Goal: Information Seeking & Learning: Understand process/instructions

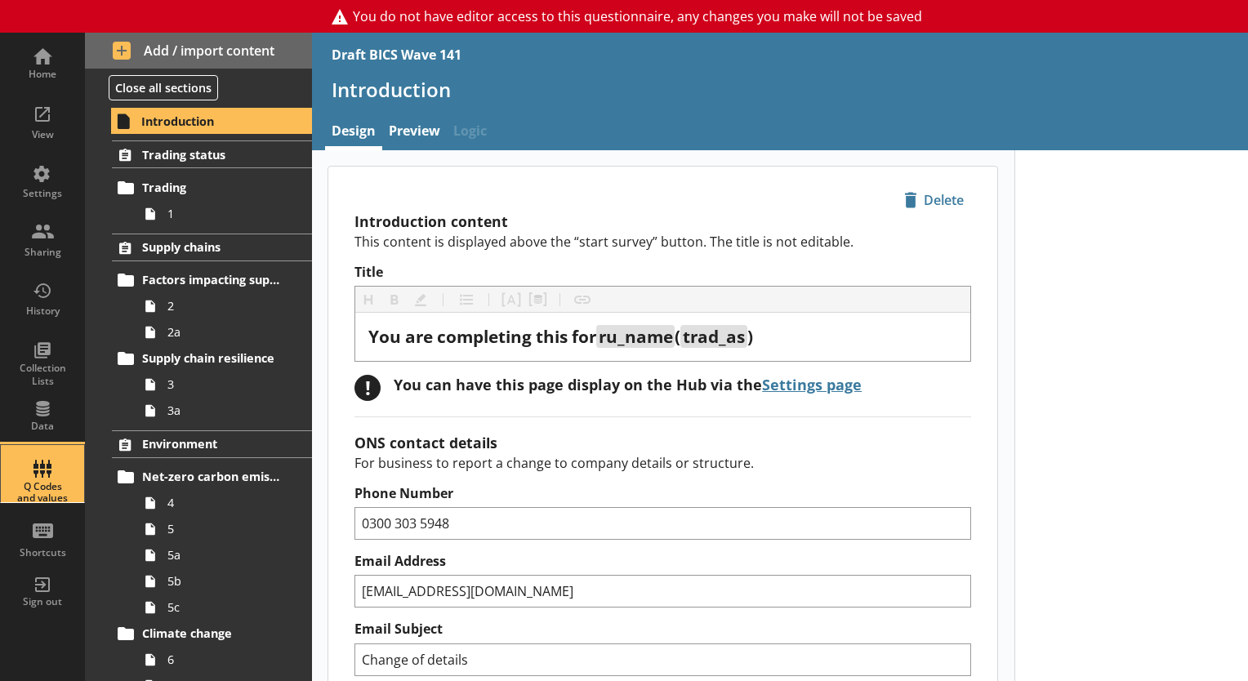
click at [49, 481] on div "Q Codes and values" at bounding box center [42, 493] width 57 height 24
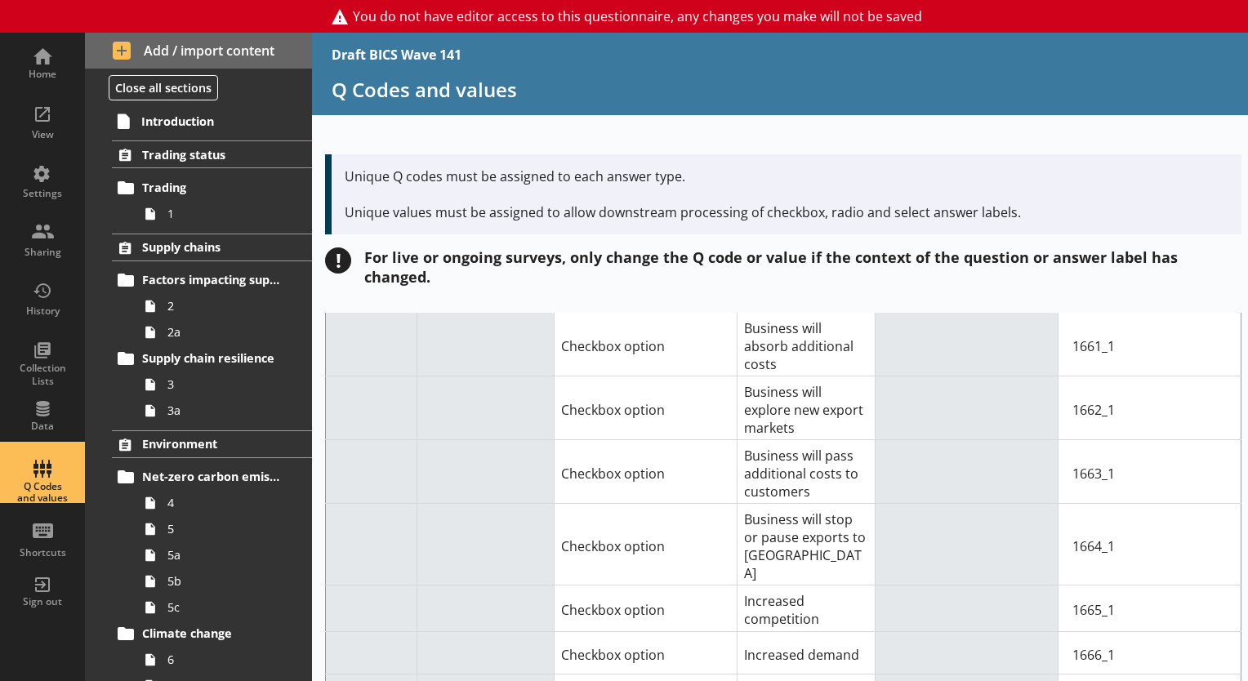
scroll to position [20154, 0]
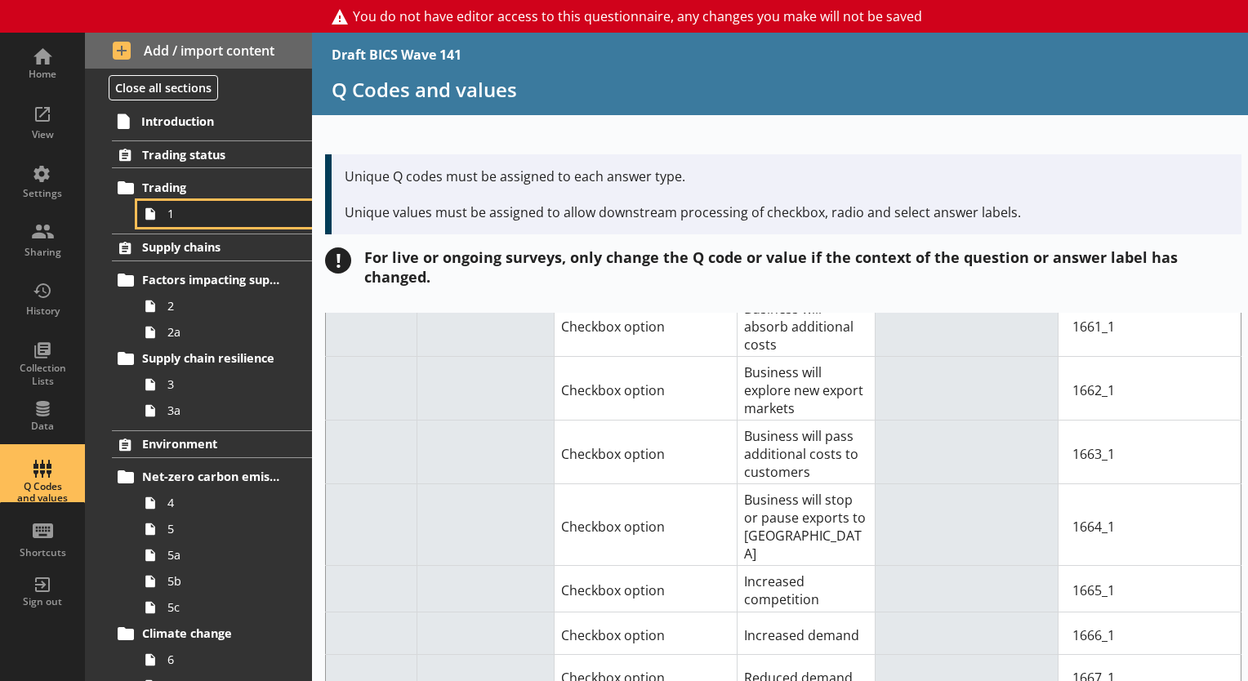
click at [198, 209] on span "1" at bounding box center [228, 214] width 123 height 16
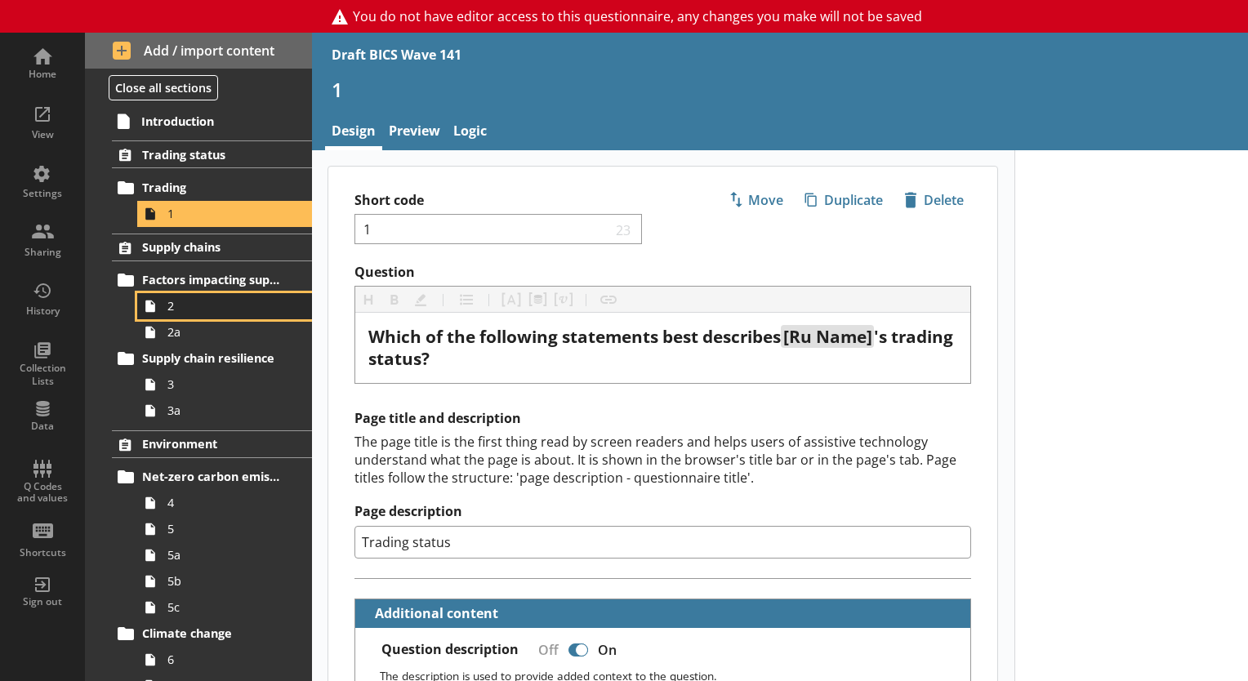
click at [222, 308] on span "2" at bounding box center [228, 306] width 123 height 16
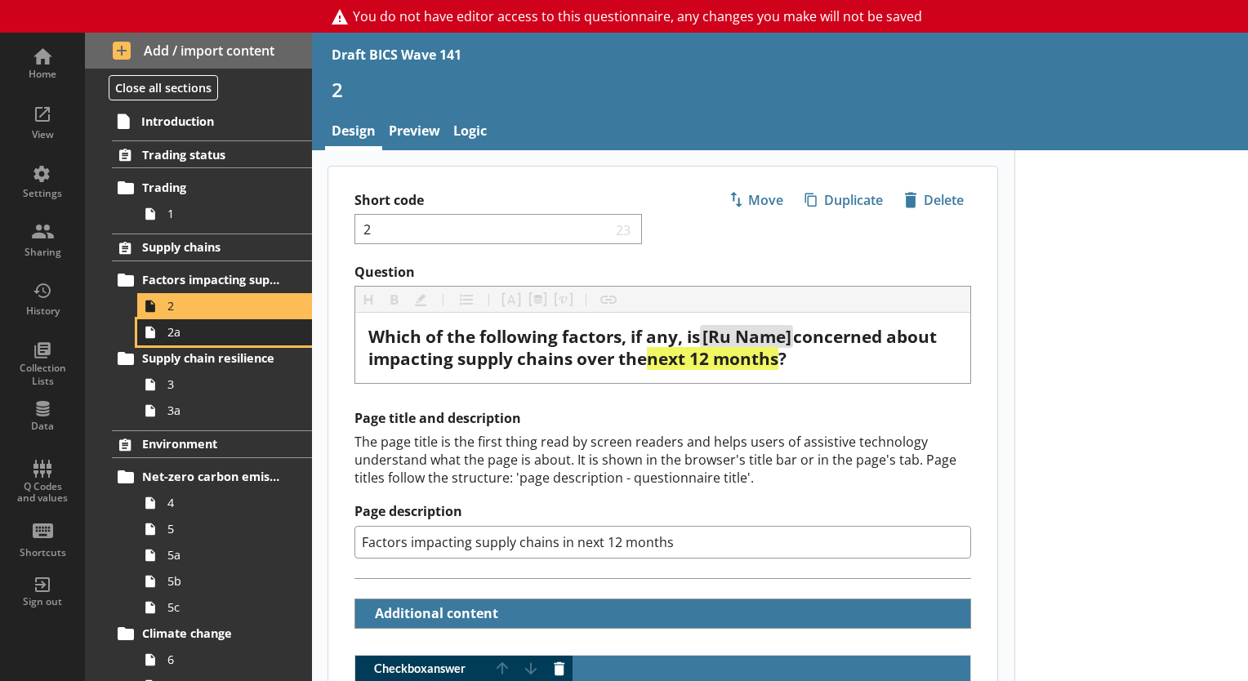
click at [234, 335] on span "2a" at bounding box center [228, 332] width 123 height 16
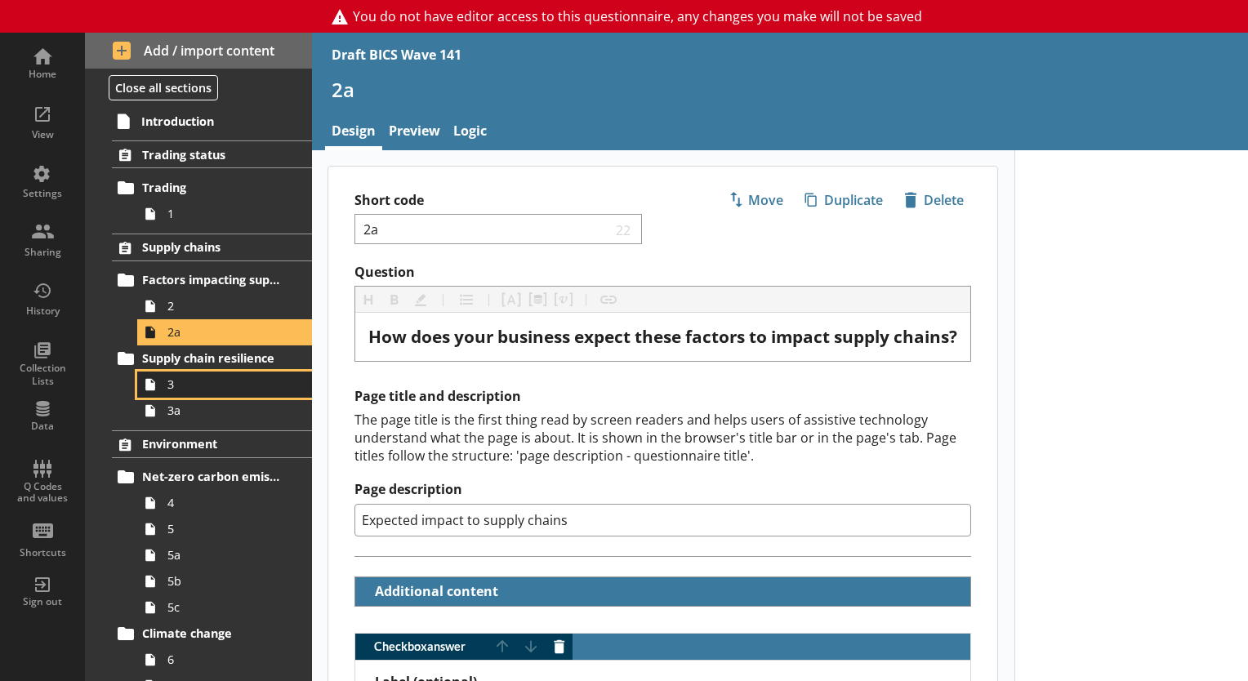
click at [167, 391] on span "3" at bounding box center [228, 385] width 123 height 16
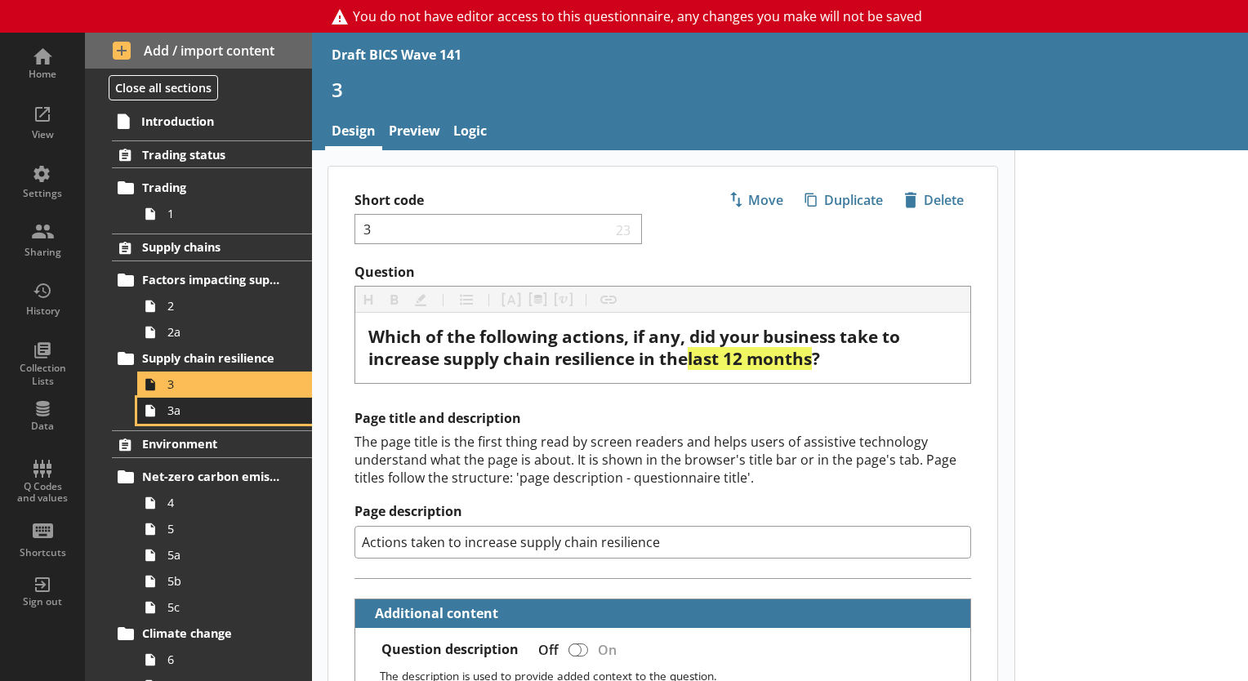
click at [186, 415] on span "3a" at bounding box center [228, 411] width 123 height 16
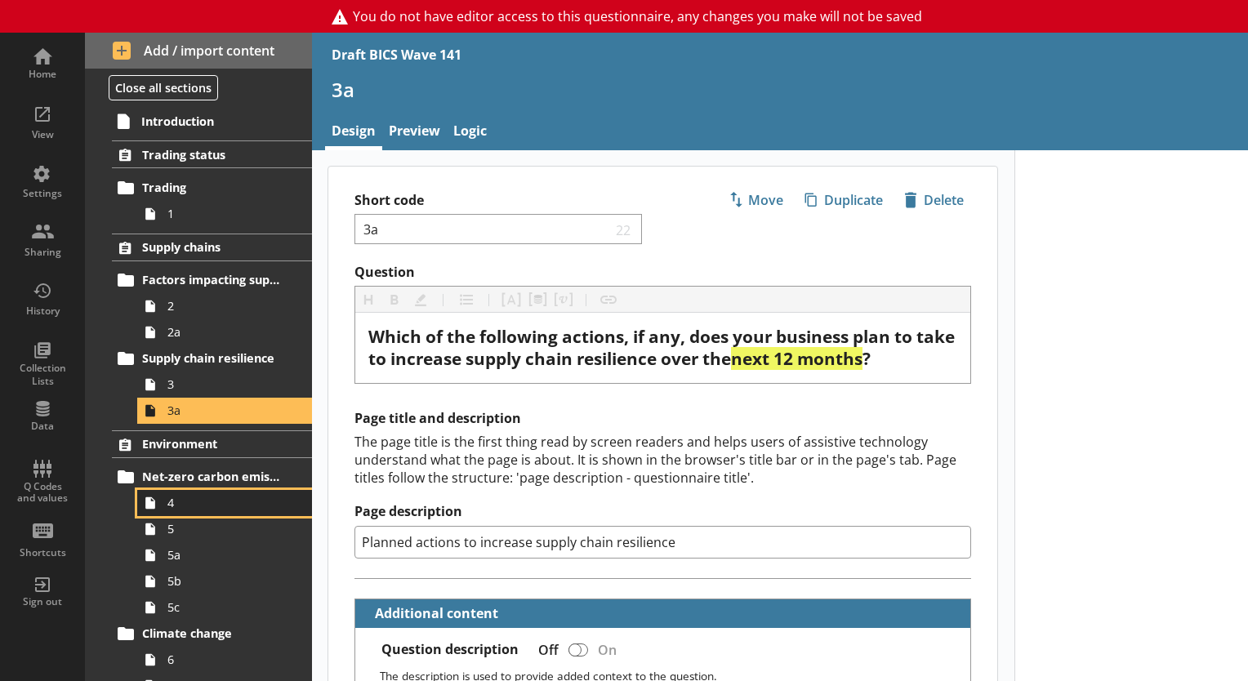
click at [171, 502] on span "4" at bounding box center [228, 503] width 123 height 16
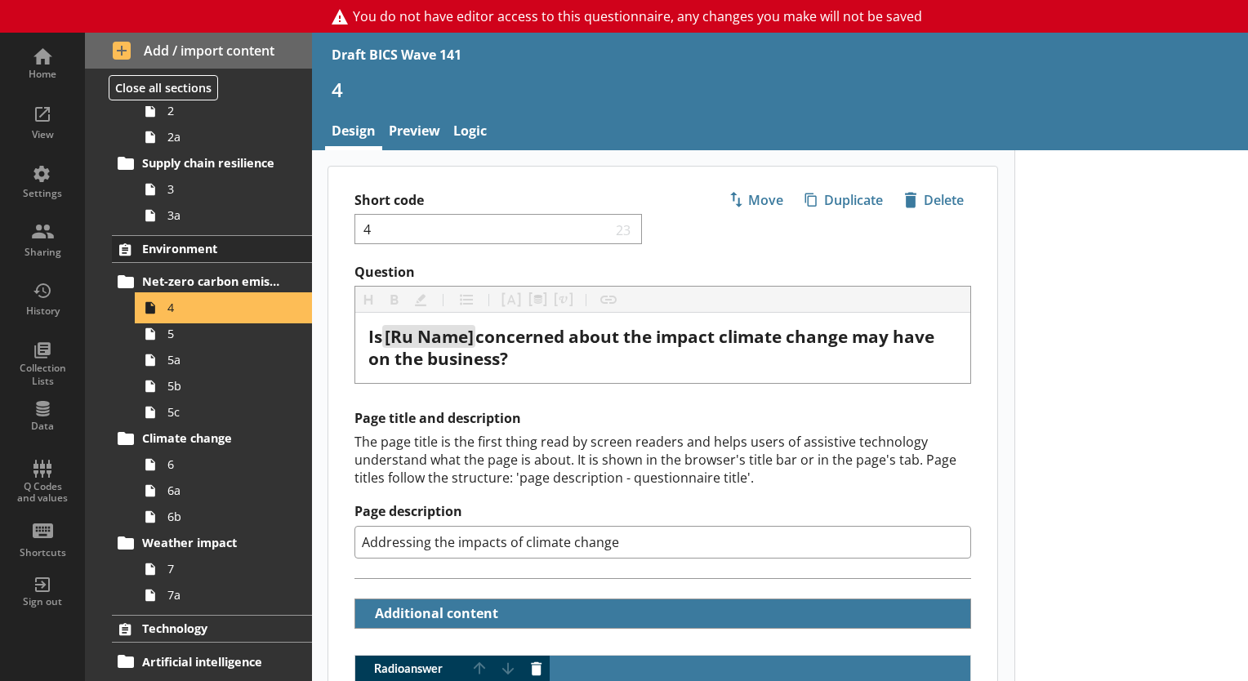
scroll to position [245, 0]
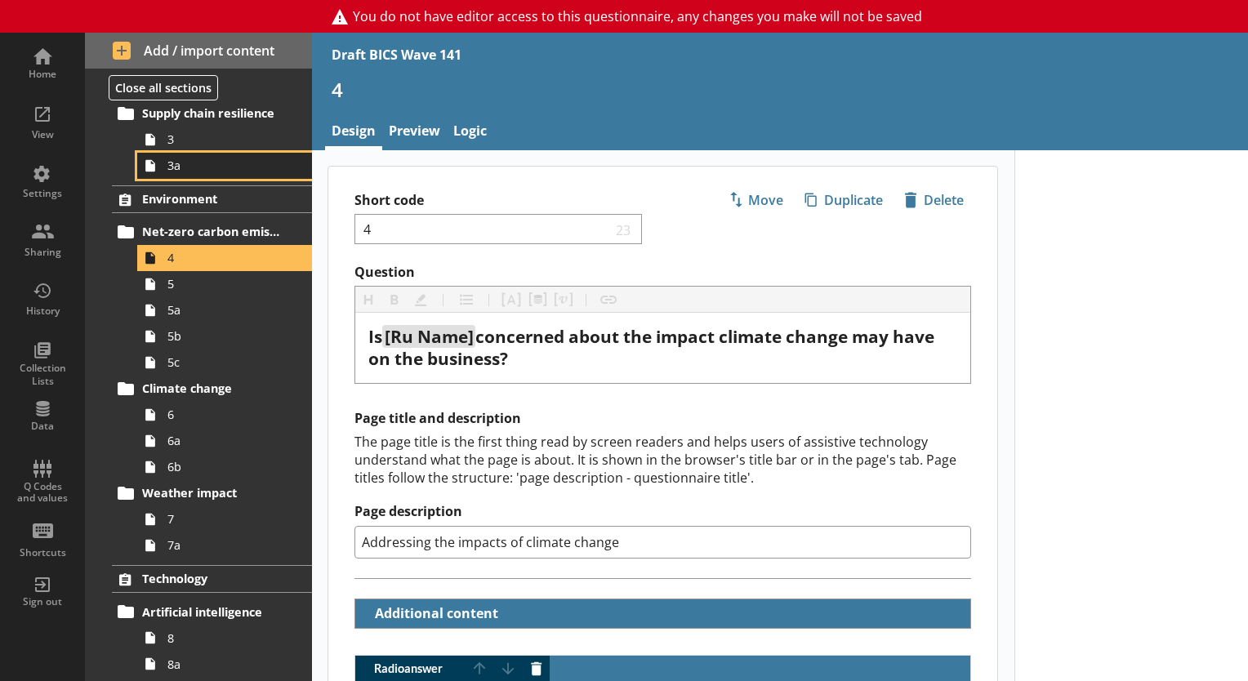
click at [202, 169] on span "3a" at bounding box center [228, 166] width 123 height 16
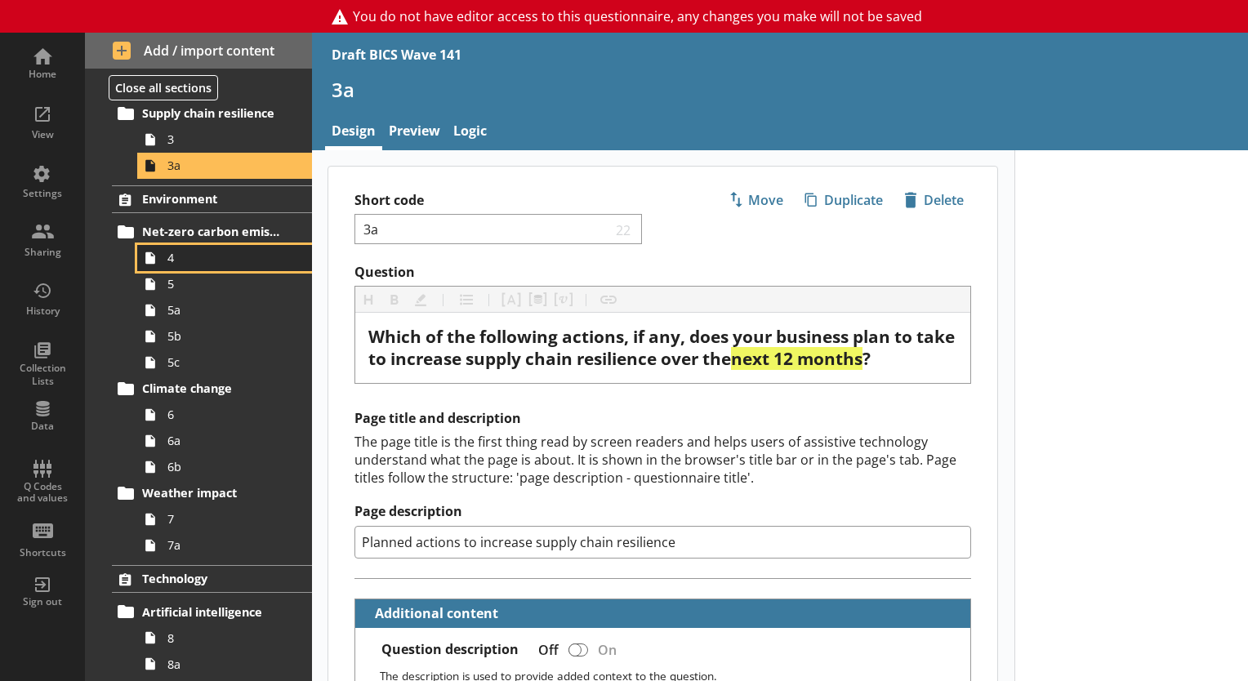
click at [216, 260] on span "4" at bounding box center [228, 258] width 123 height 16
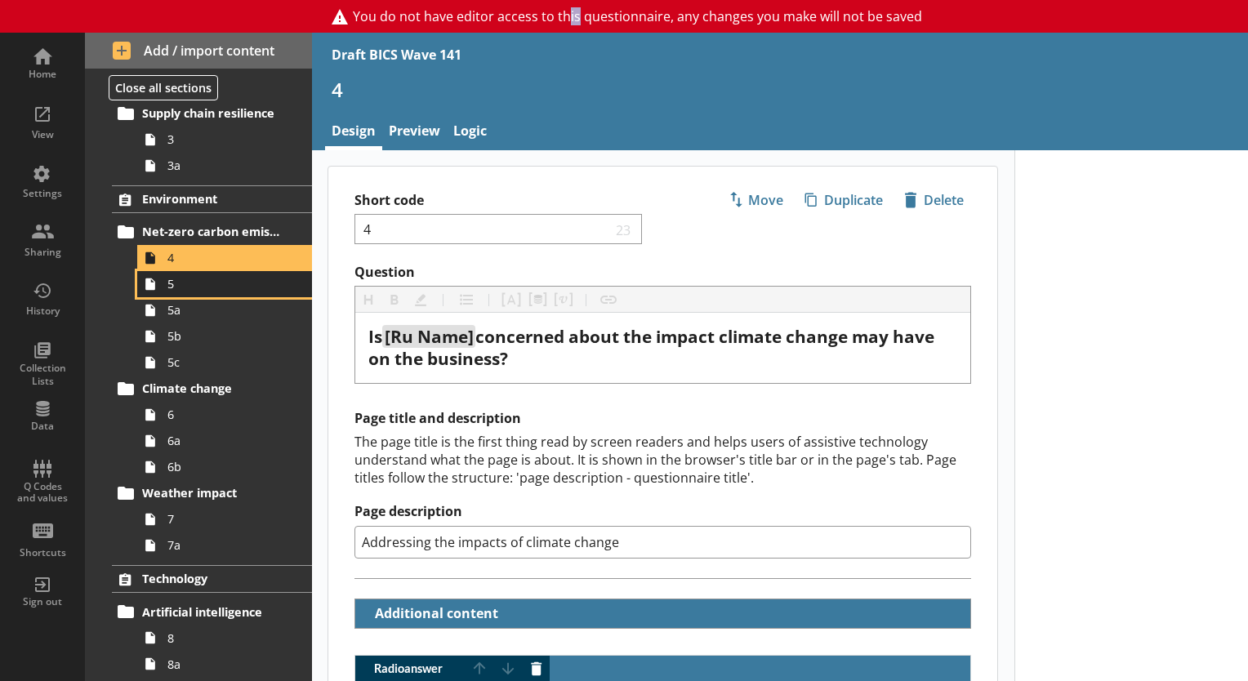
click at [236, 289] on span "5" at bounding box center [228, 284] width 123 height 16
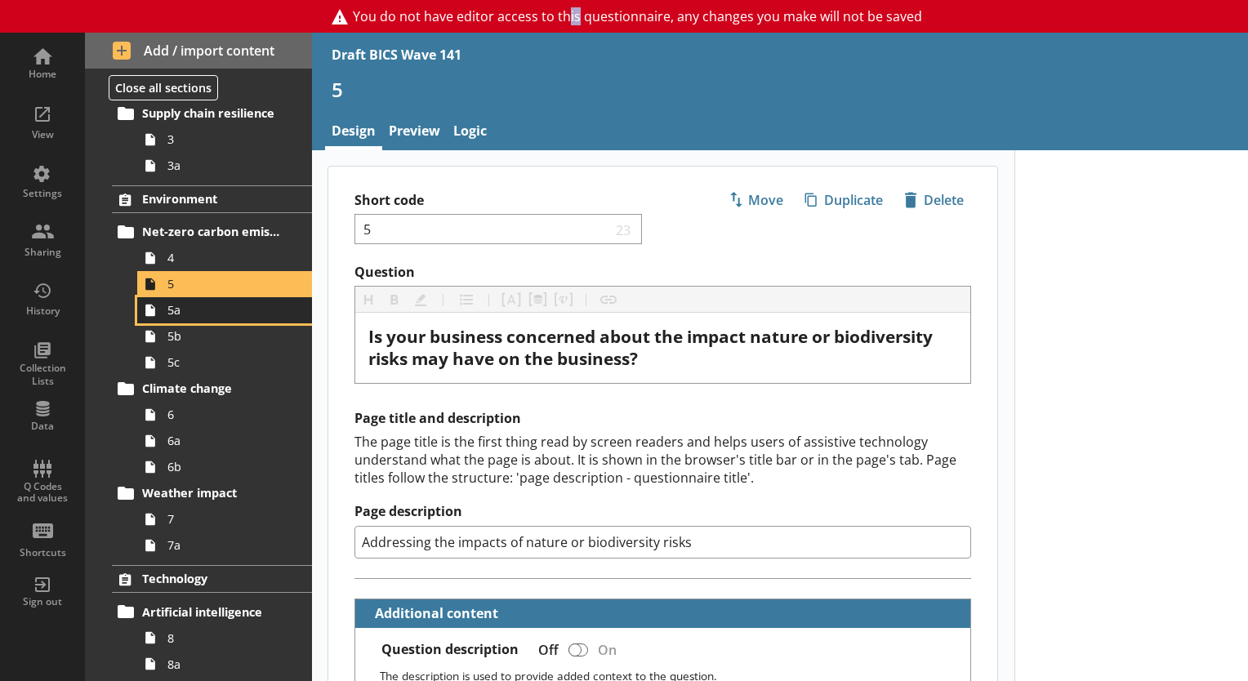
click at [220, 311] on span "5a" at bounding box center [228, 310] width 123 height 16
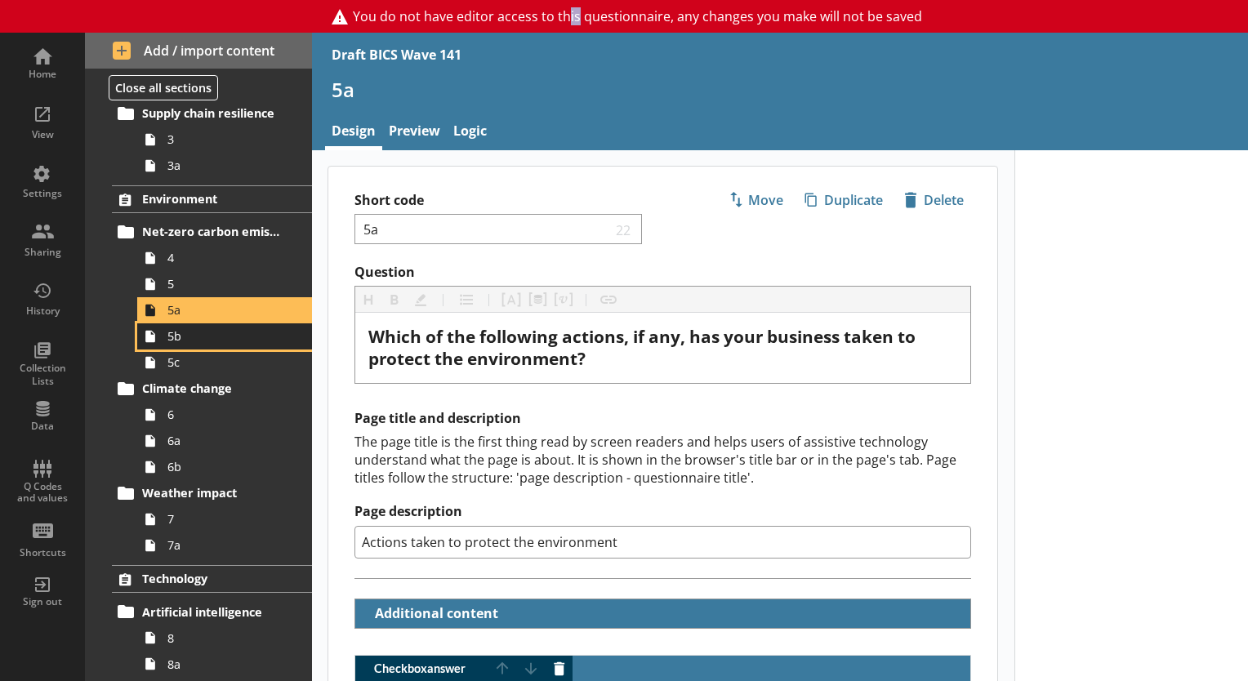
click at [179, 337] on span "5b" at bounding box center [228, 336] width 123 height 16
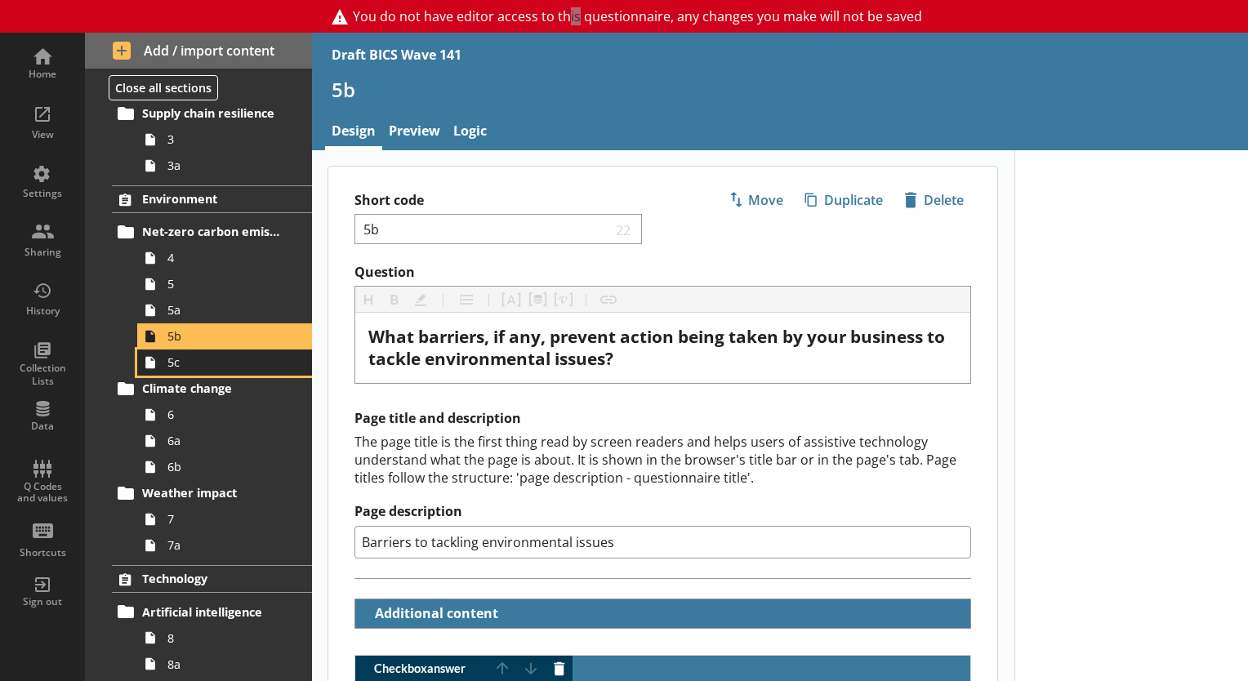
click at [194, 364] on span "5c" at bounding box center [228, 363] width 123 height 16
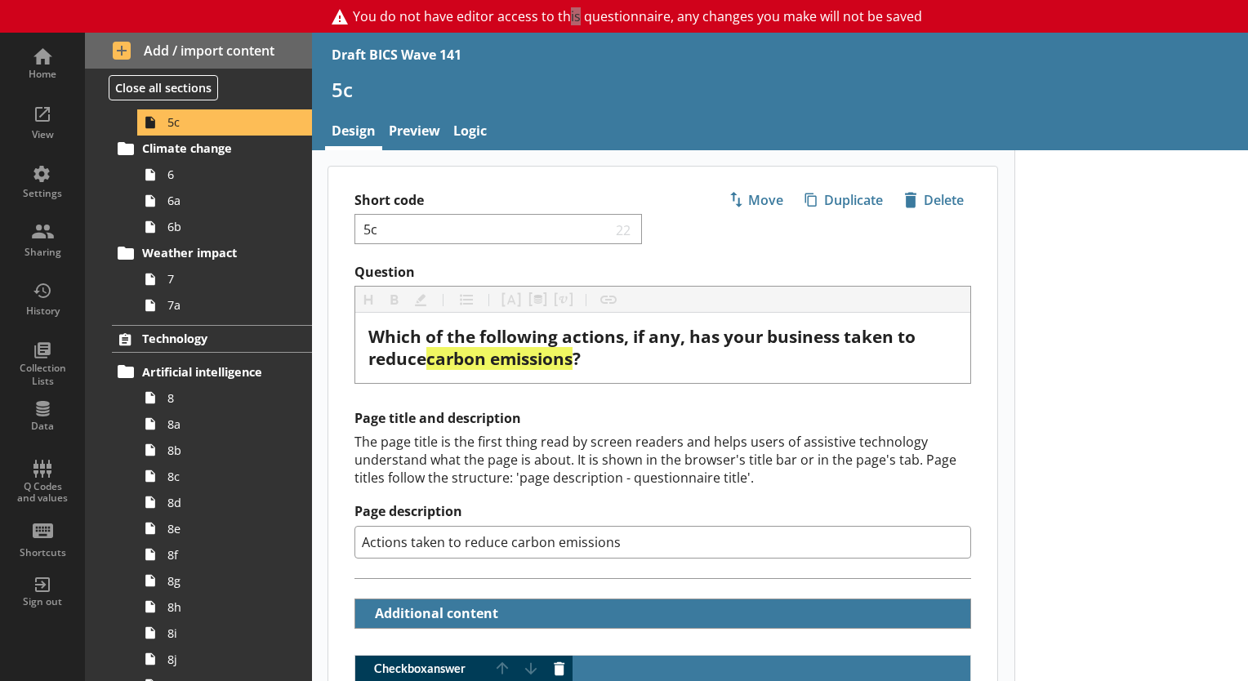
scroll to position [490, 0]
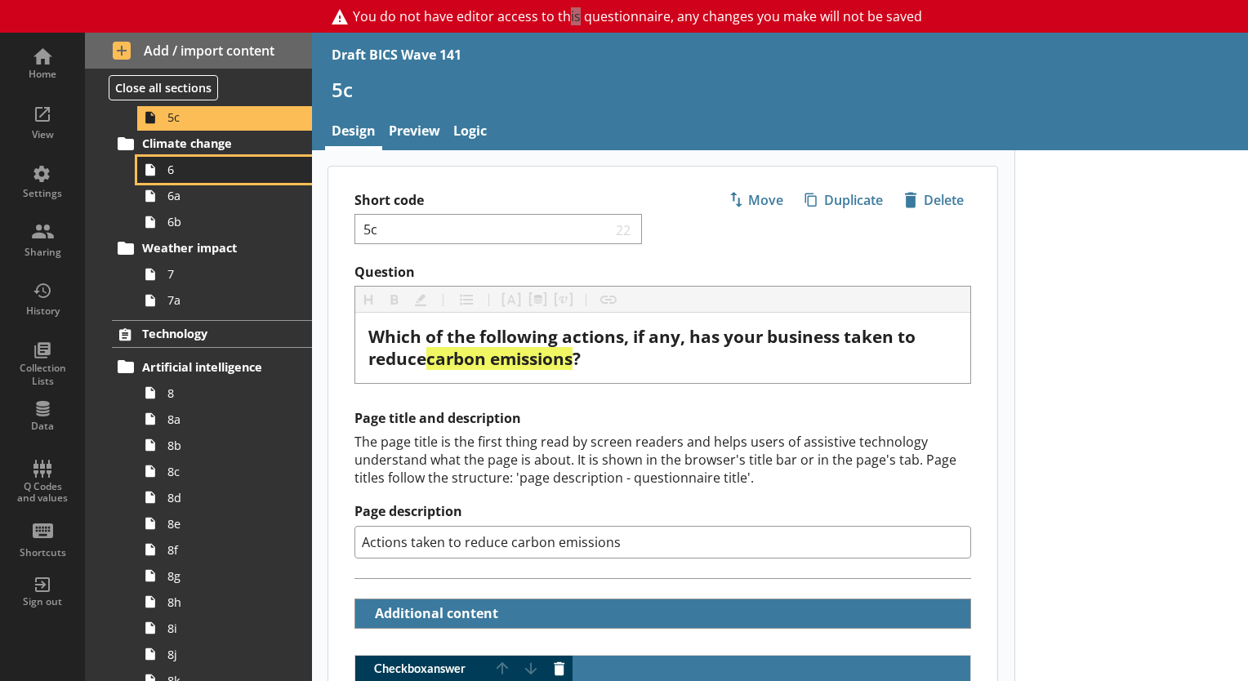
click at [176, 166] on span "6" at bounding box center [228, 170] width 123 height 16
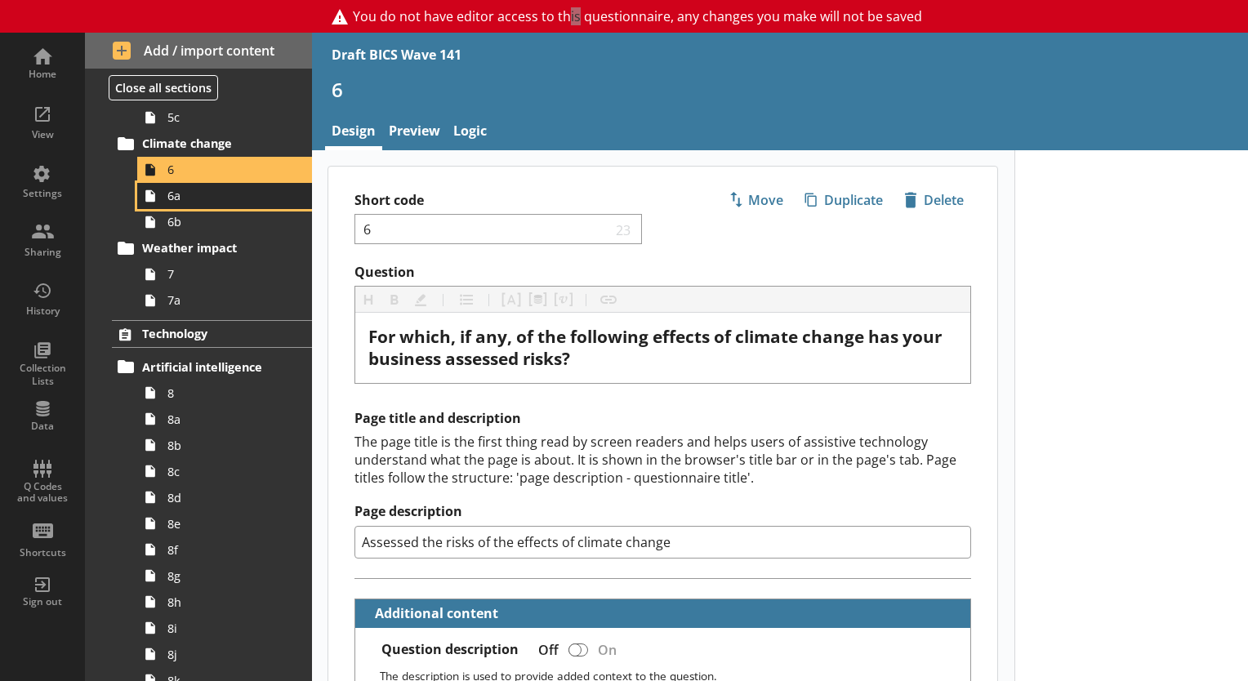
click at [229, 199] on span "6a" at bounding box center [228, 196] width 123 height 16
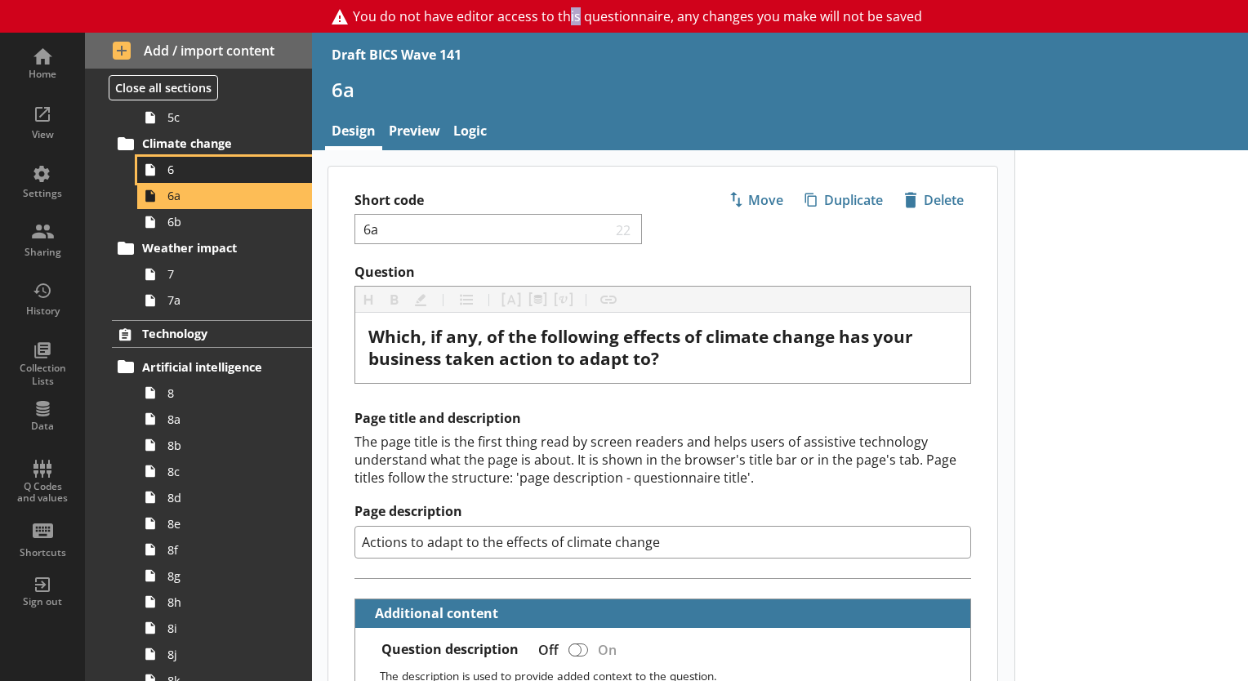
click at [200, 178] on link "6" at bounding box center [224, 170] width 175 height 26
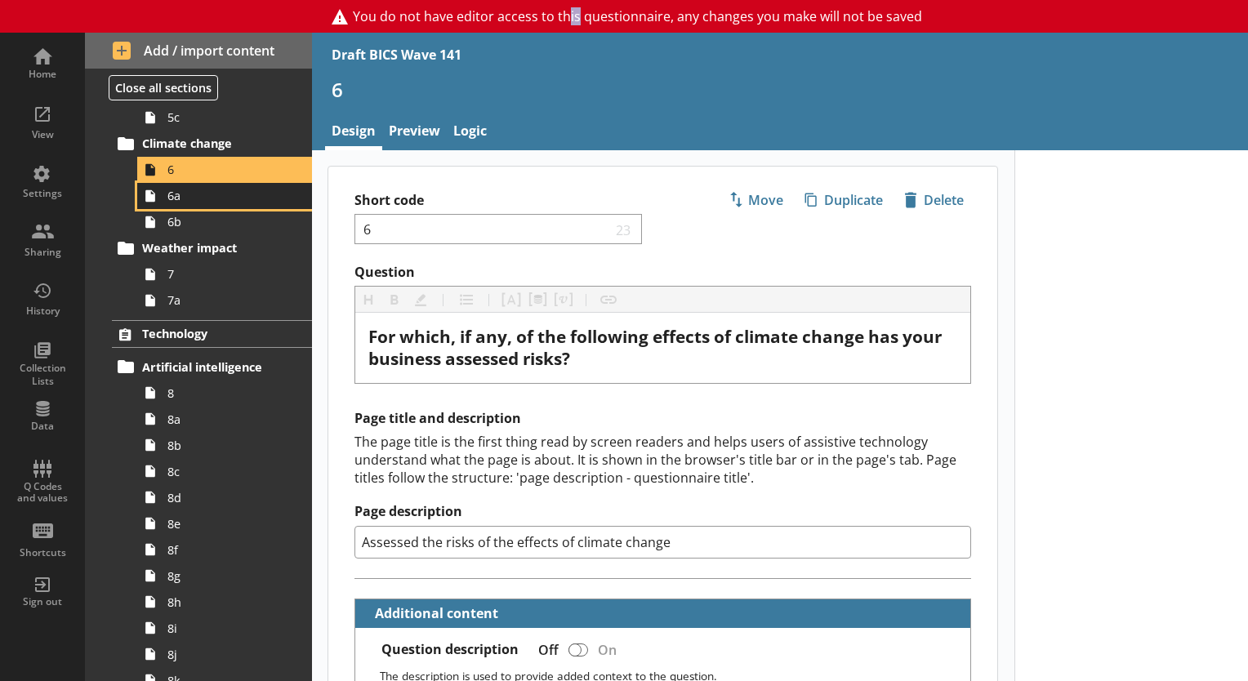
click at [199, 198] on span "6a" at bounding box center [228, 196] width 123 height 16
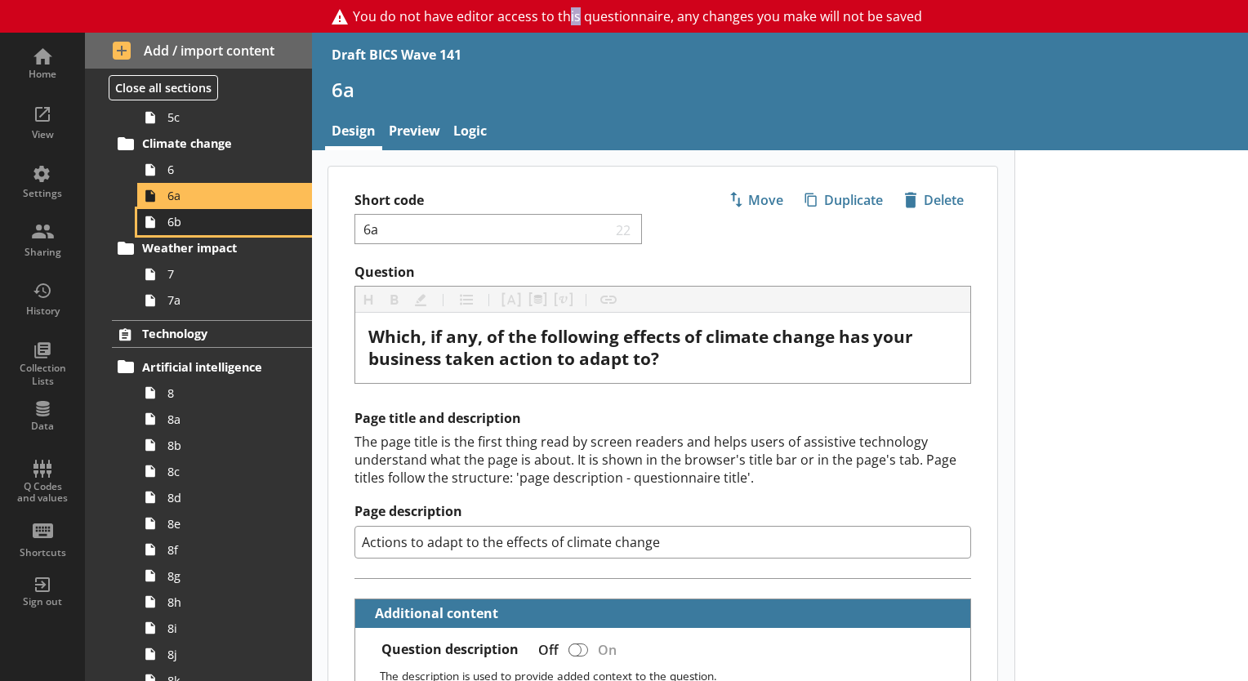
click at [211, 219] on span "6b" at bounding box center [228, 222] width 123 height 16
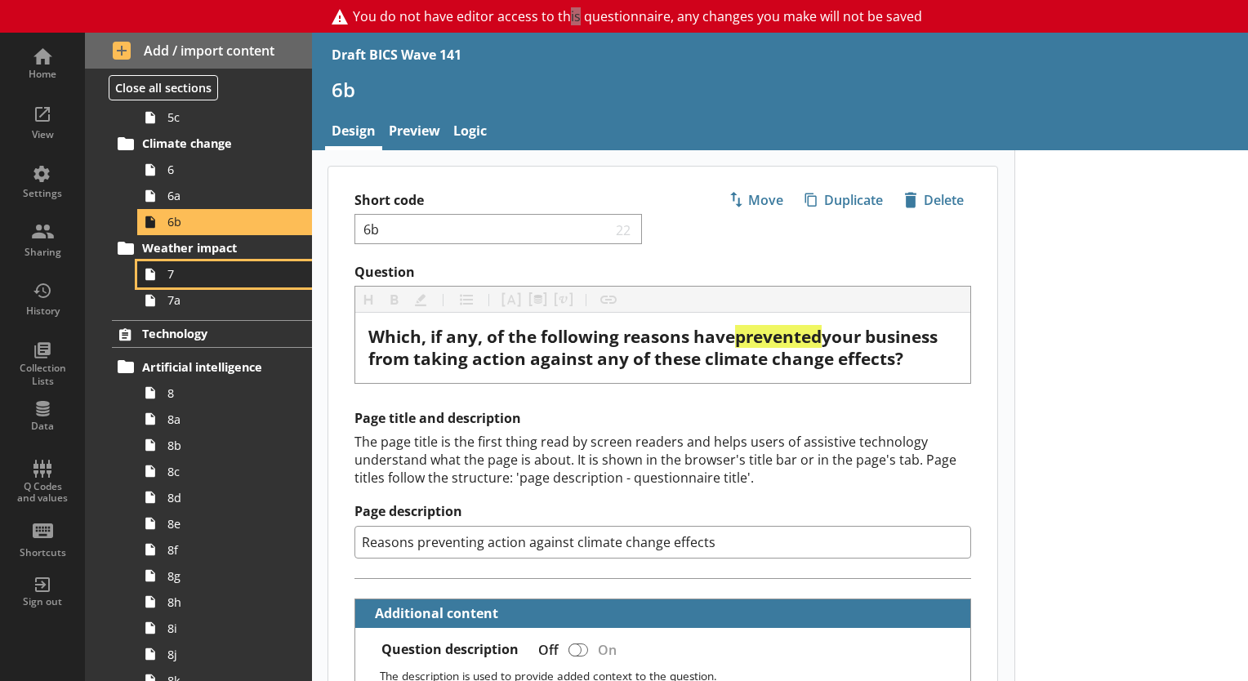
click at [212, 267] on span "7" at bounding box center [228, 274] width 123 height 16
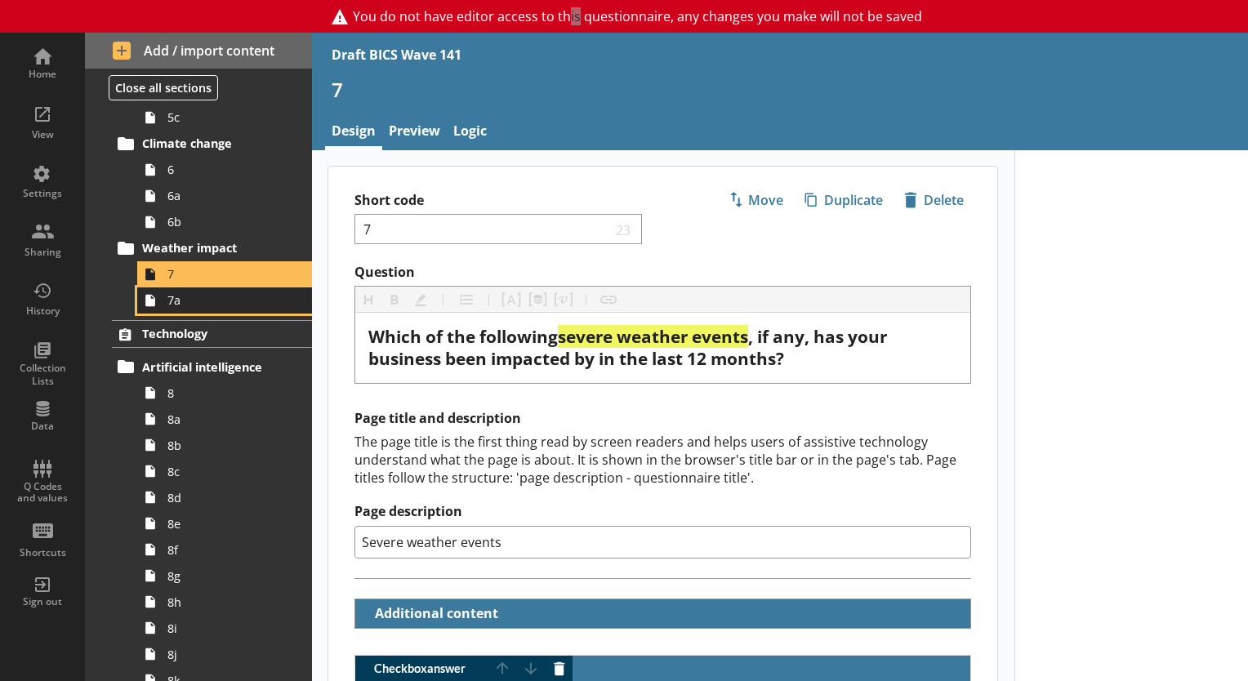
click at [196, 306] on span "7a" at bounding box center [228, 300] width 123 height 16
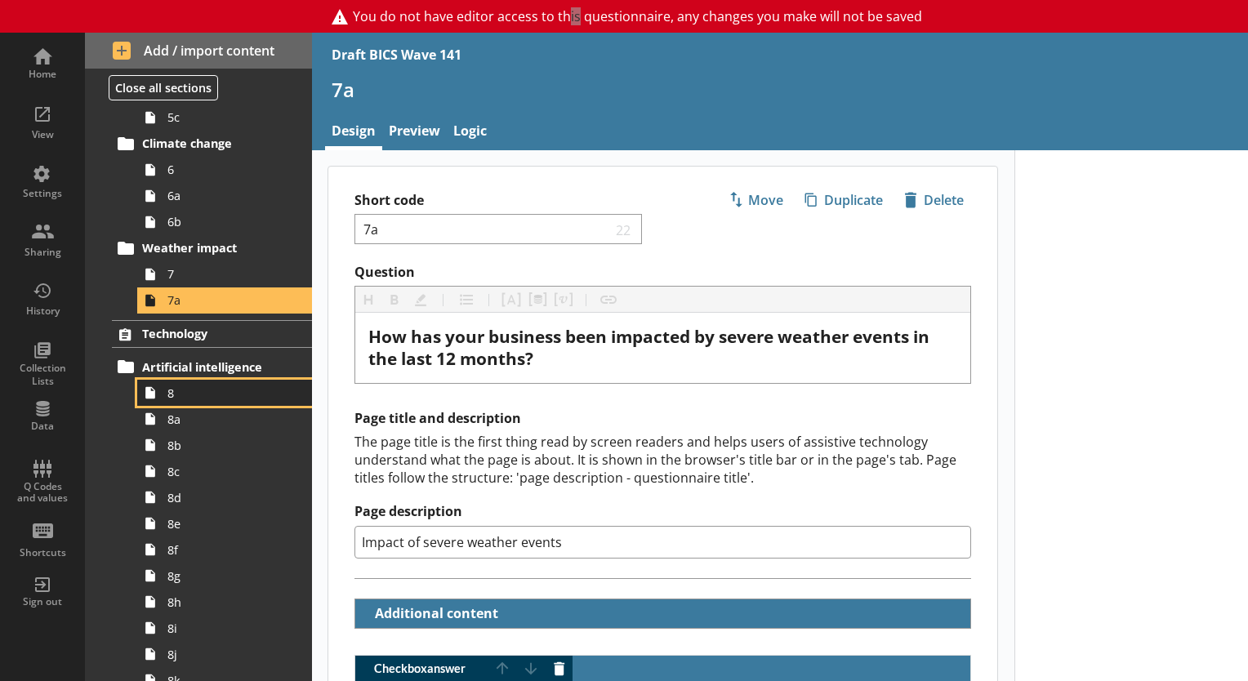
click at [199, 397] on span "8" at bounding box center [228, 394] width 123 height 16
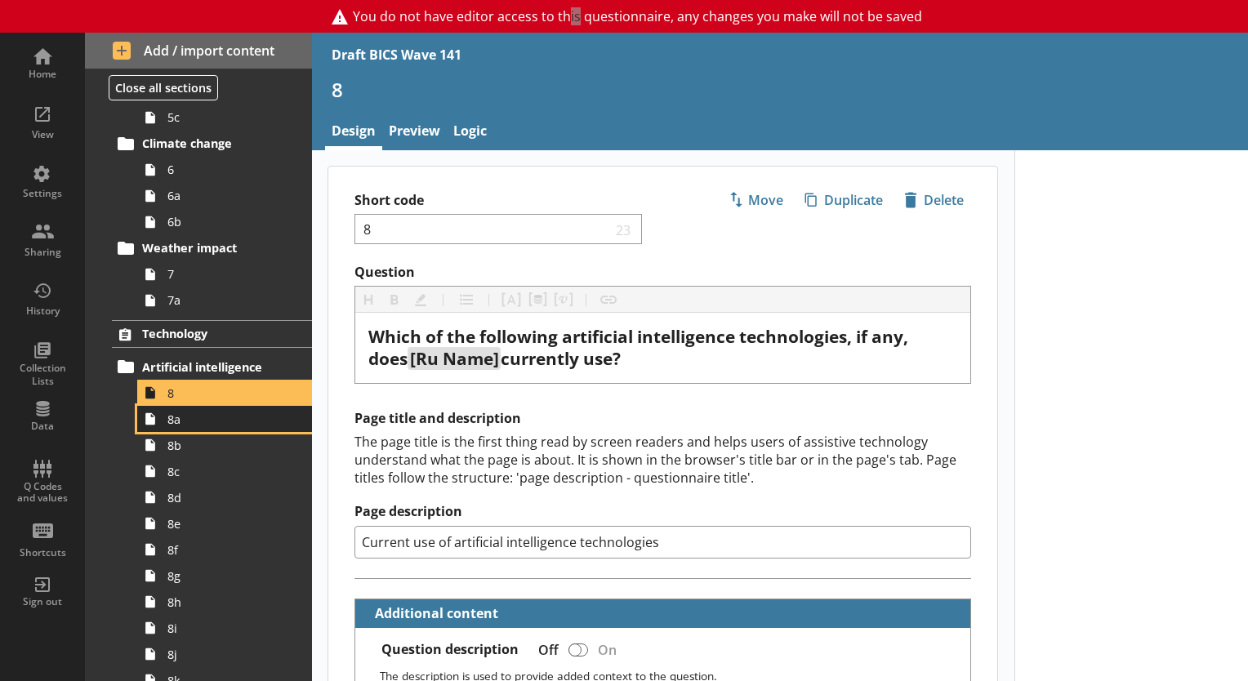
click at [181, 423] on span "8a" at bounding box center [228, 420] width 123 height 16
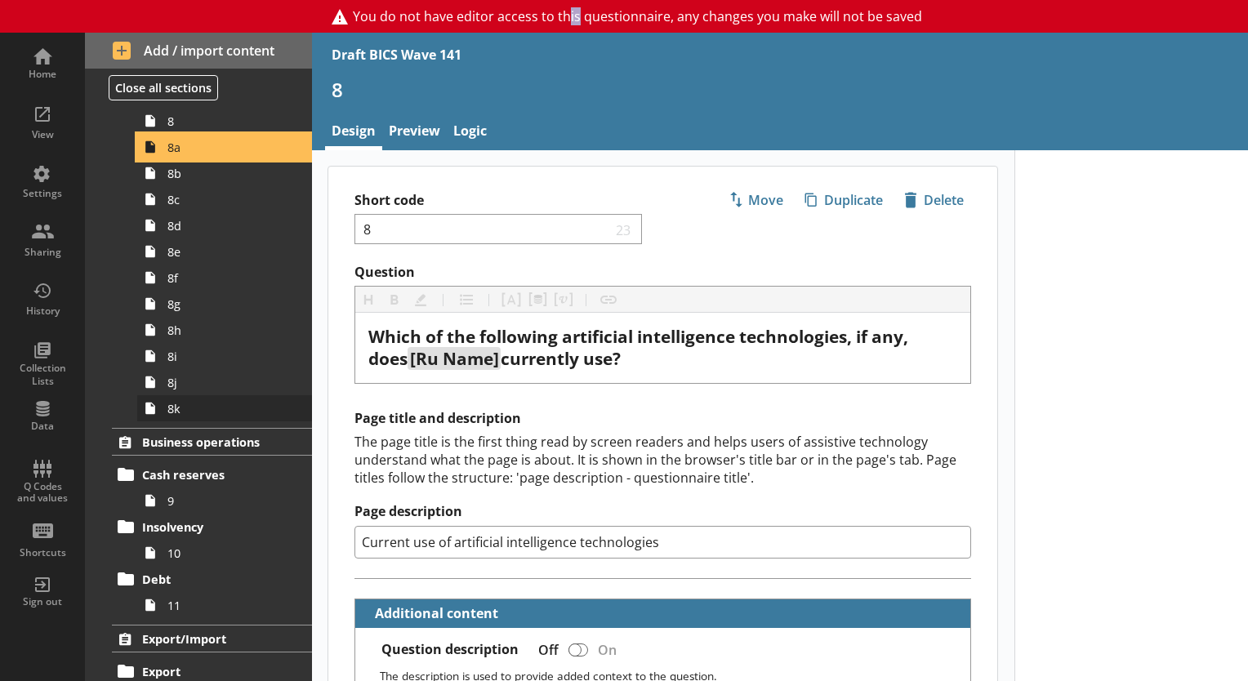
scroll to position [735, 0]
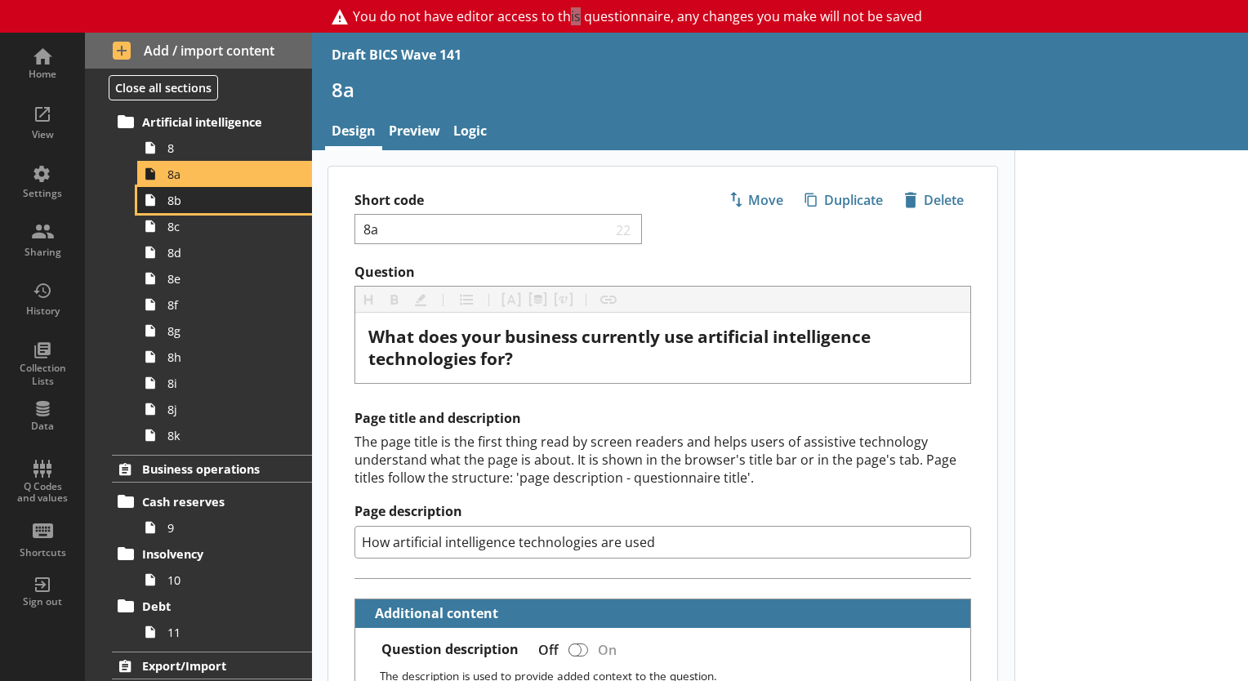
click at [220, 200] on span "8b" at bounding box center [228, 201] width 123 height 16
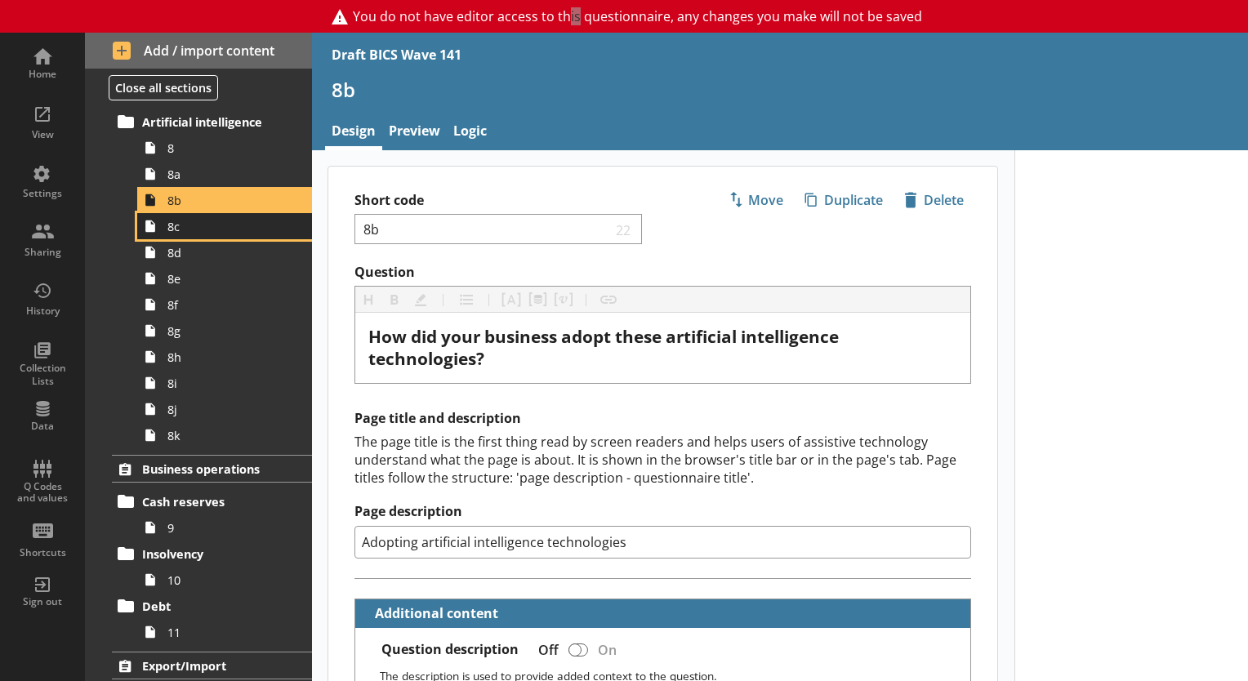
click at [200, 228] on span "8c" at bounding box center [228, 227] width 123 height 16
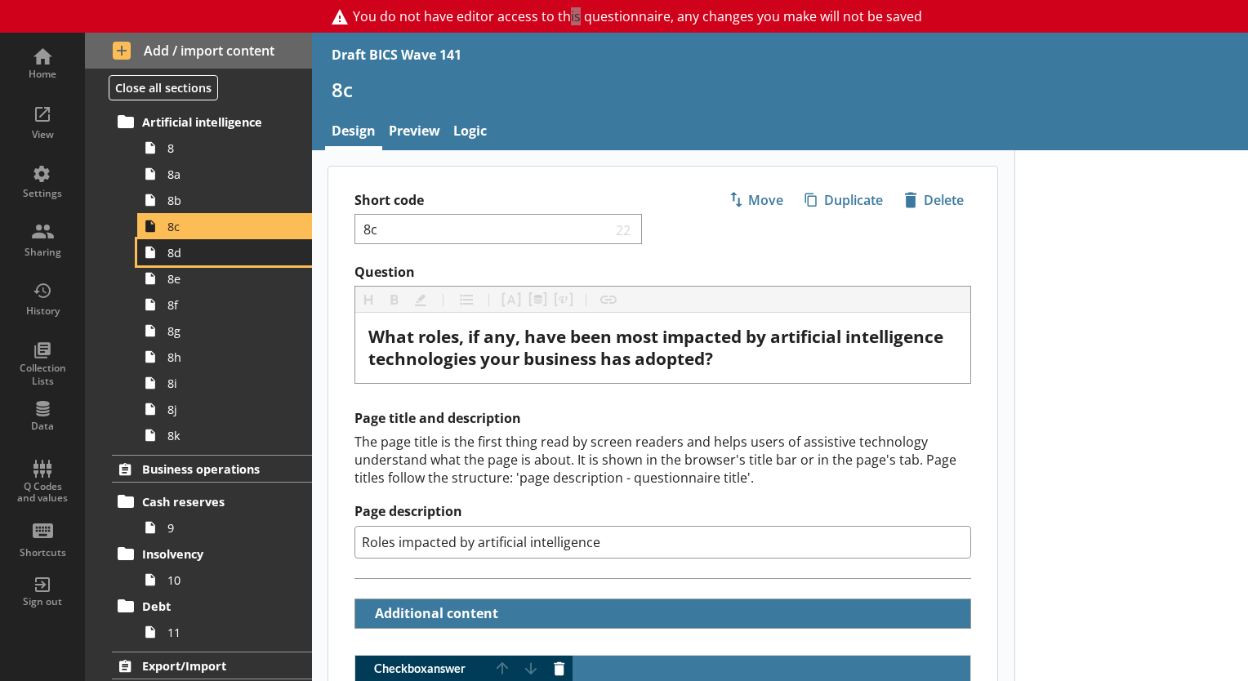
click at [232, 261] on link "8d" at bounding box center [224, 252] width 175 height 26
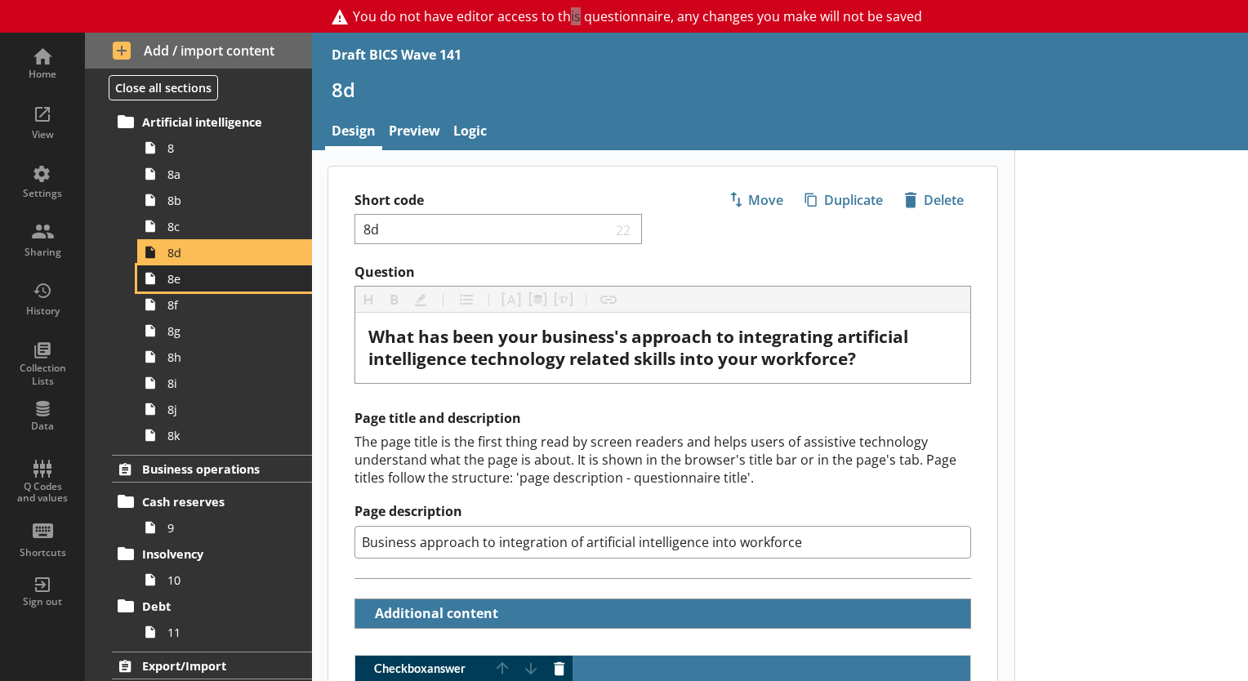
click at [194, 283] on span "8e" at bounding box center [228, 279] width 123 height 16
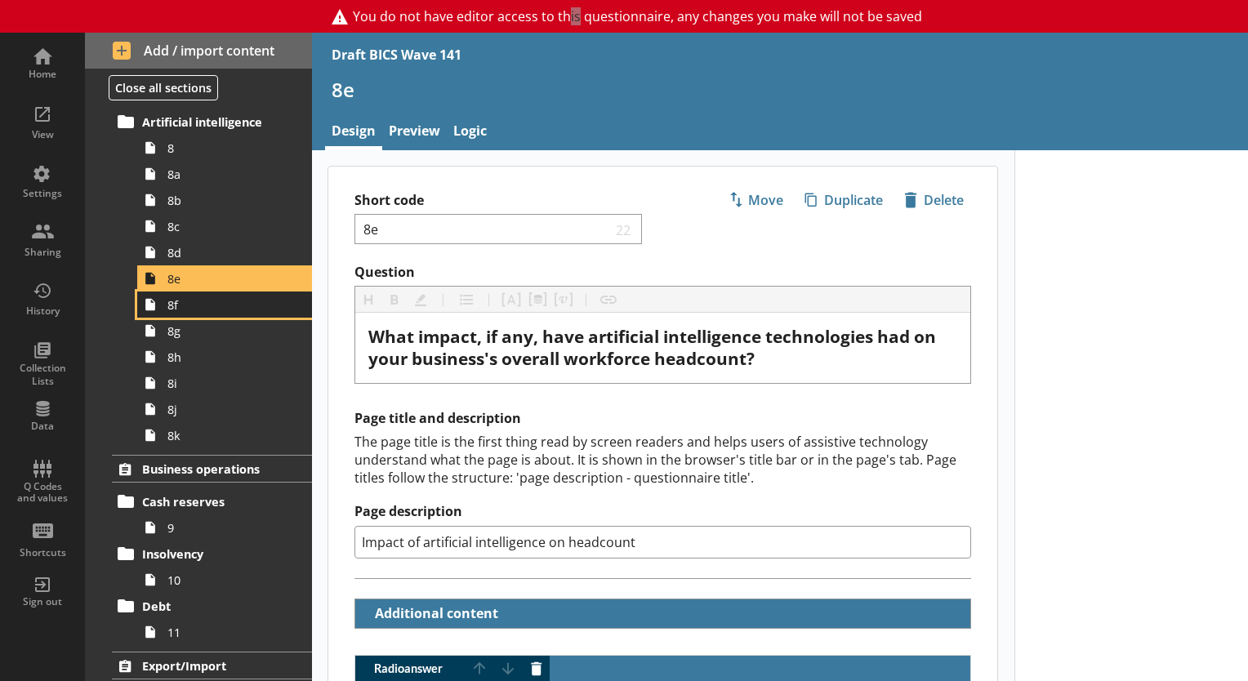
click at [193, 301] on span "8f" at bounding box center [228, 305] width 123 height 16
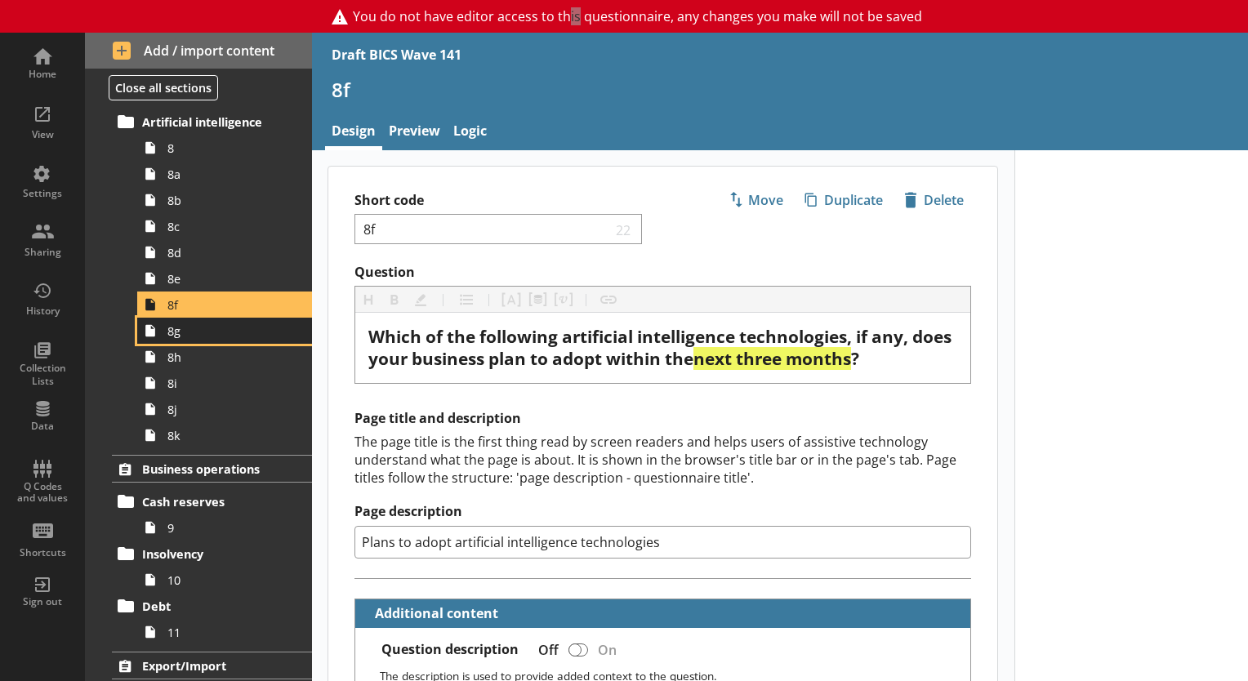
click at [170, 337] on link "8g" at bounding box center [224, 331] width 175 height 26
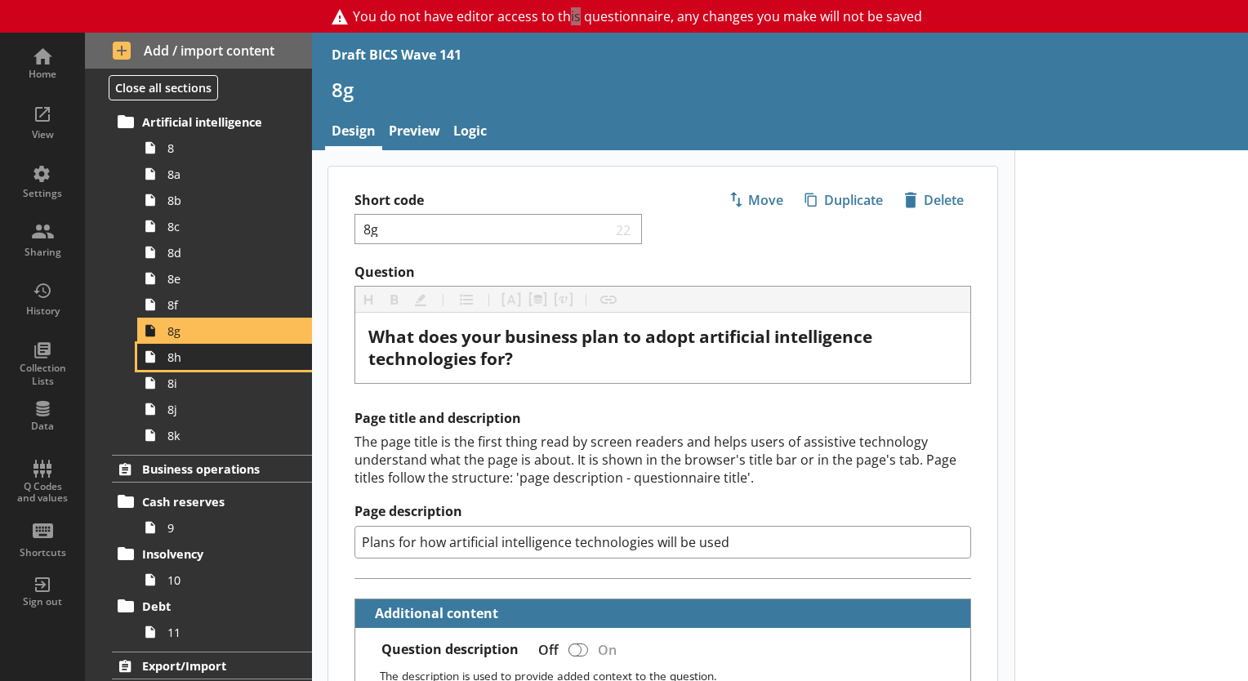
click at [186, 352] on span "8h" at bounding box center [228, 358] width 123 height 16
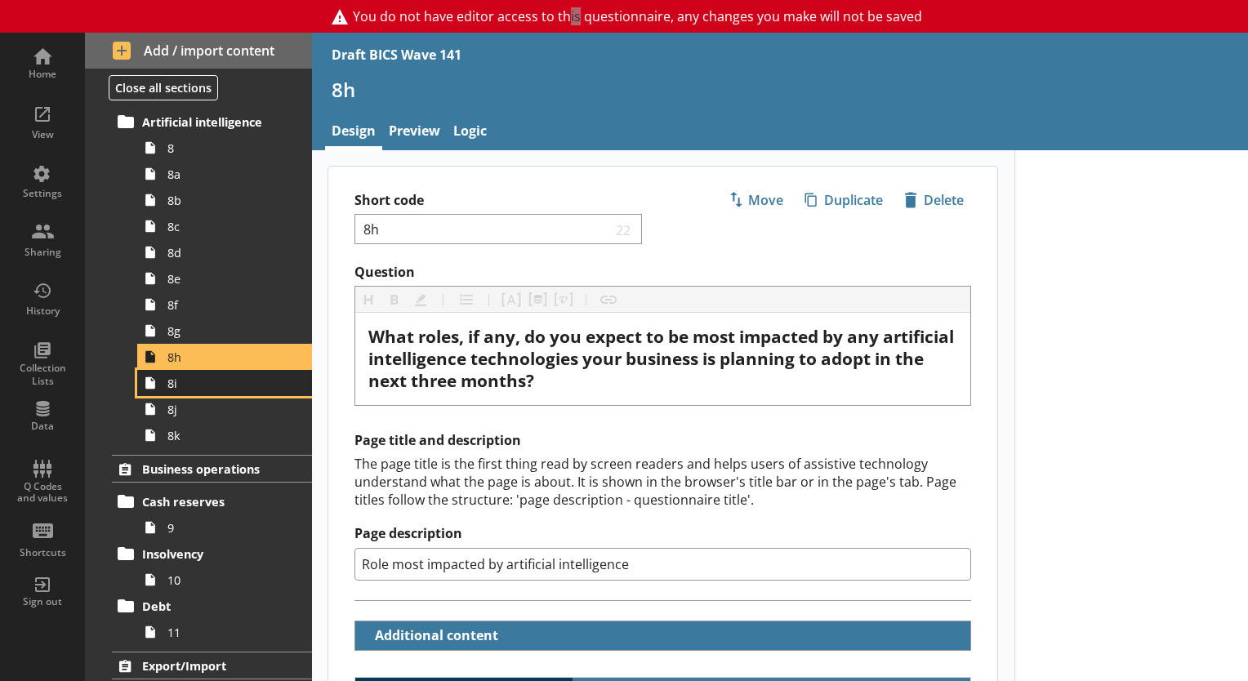
click at [230, 391] on link "8i" at bounding box center [224, 383] width 175 height 26
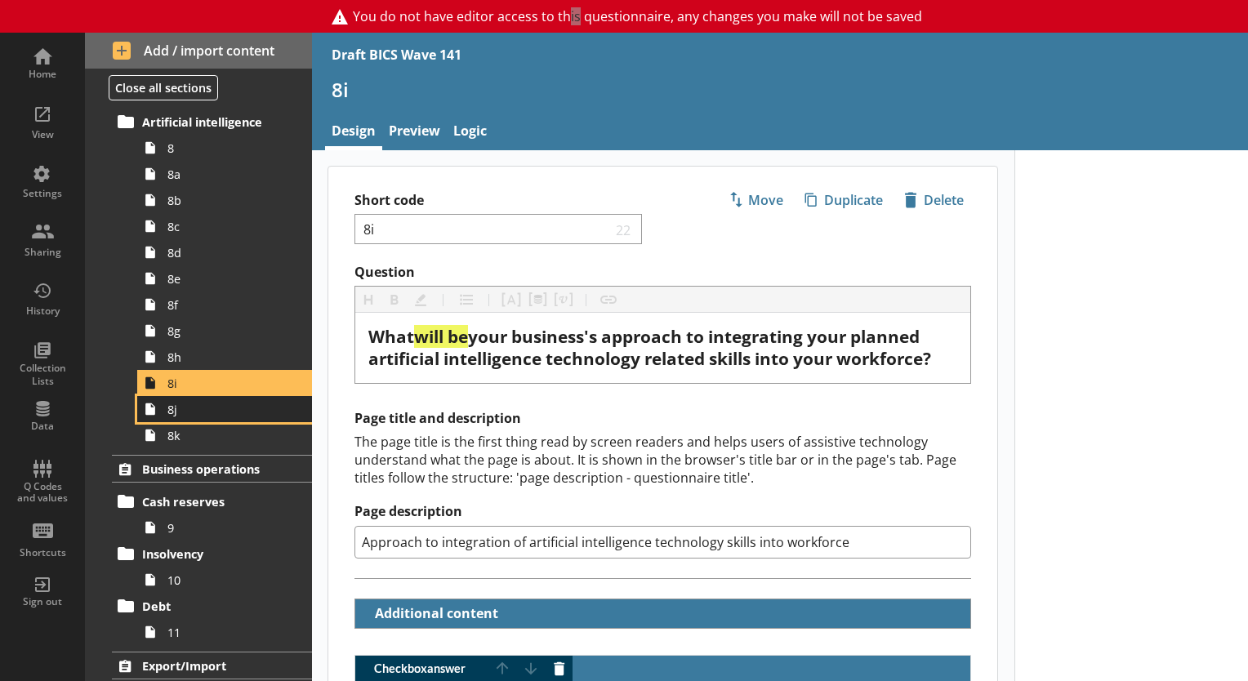
click at [209, 418] on link "8j" at bounding box center [224, 409] width 175 height 26
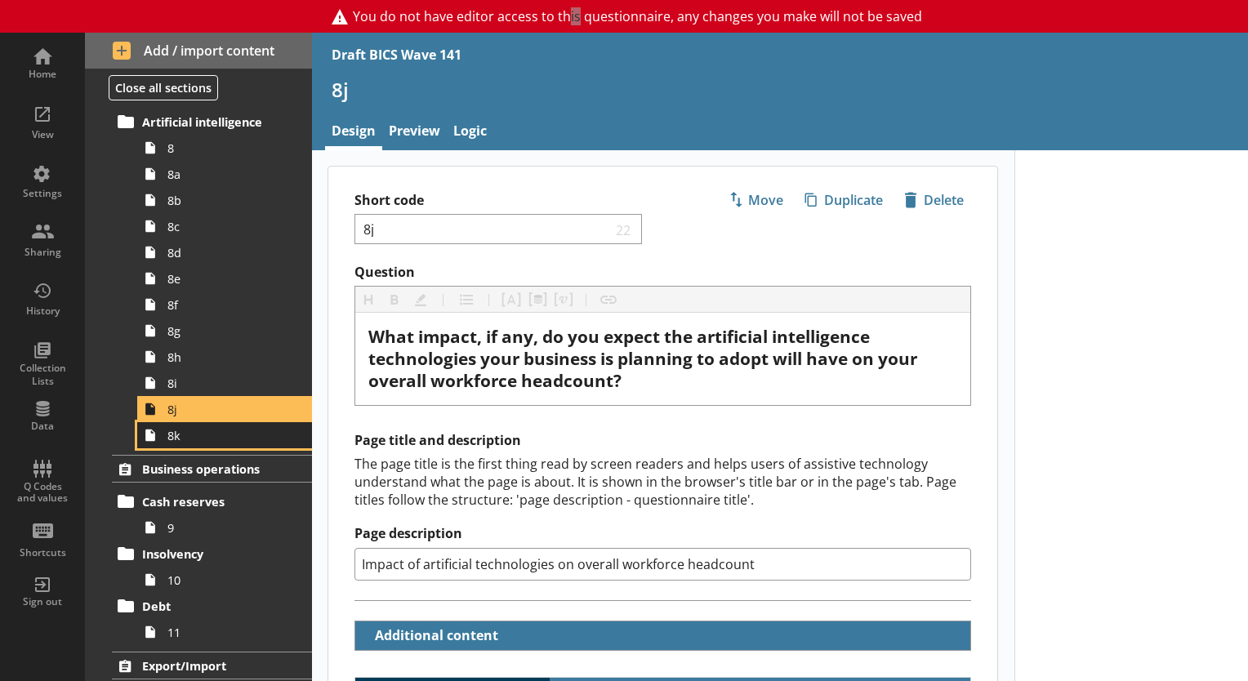
click at [181, 433] on span "8k" at bounding box center [228, 436] width 123 height 16
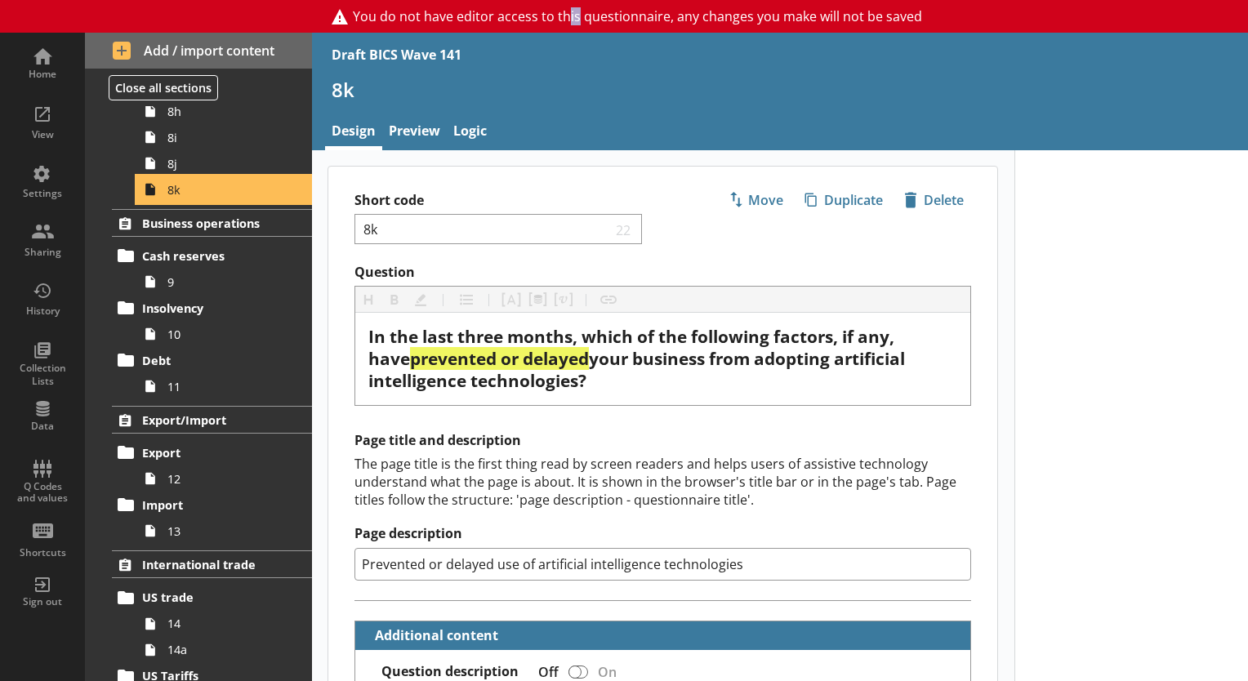
scroll to position [1062, 0]
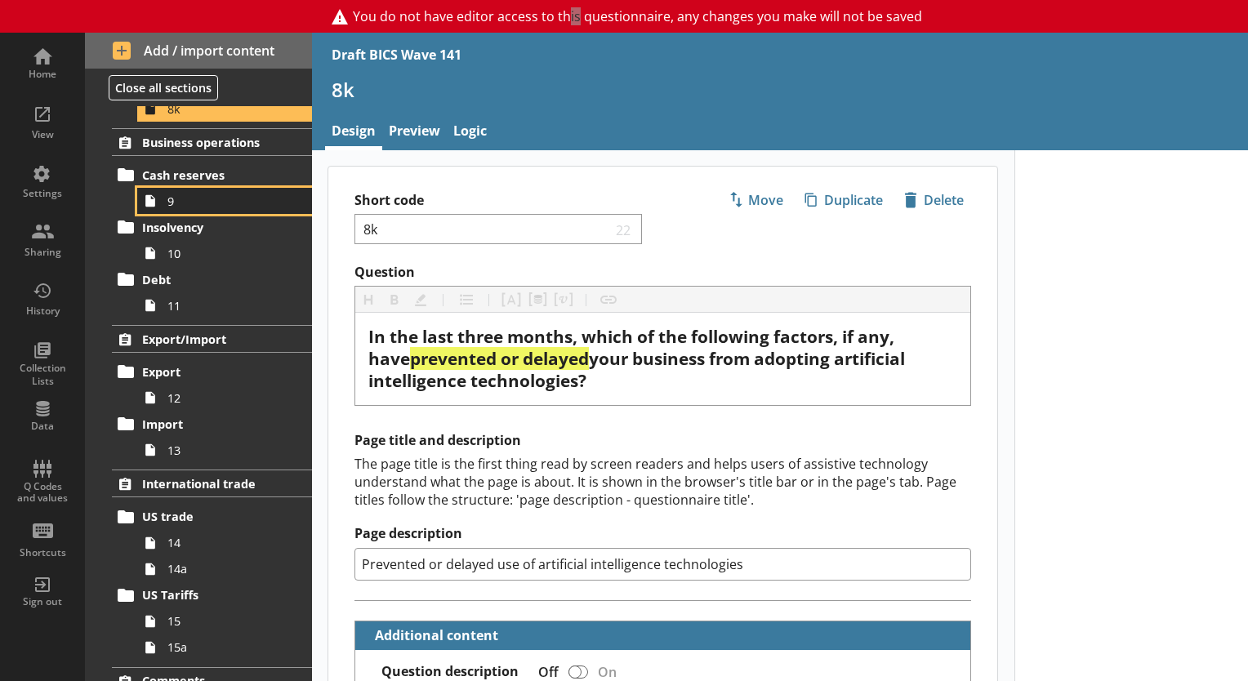
click at [197, 201] on span "9" at bounding box center [228, 202] width 123 height 16
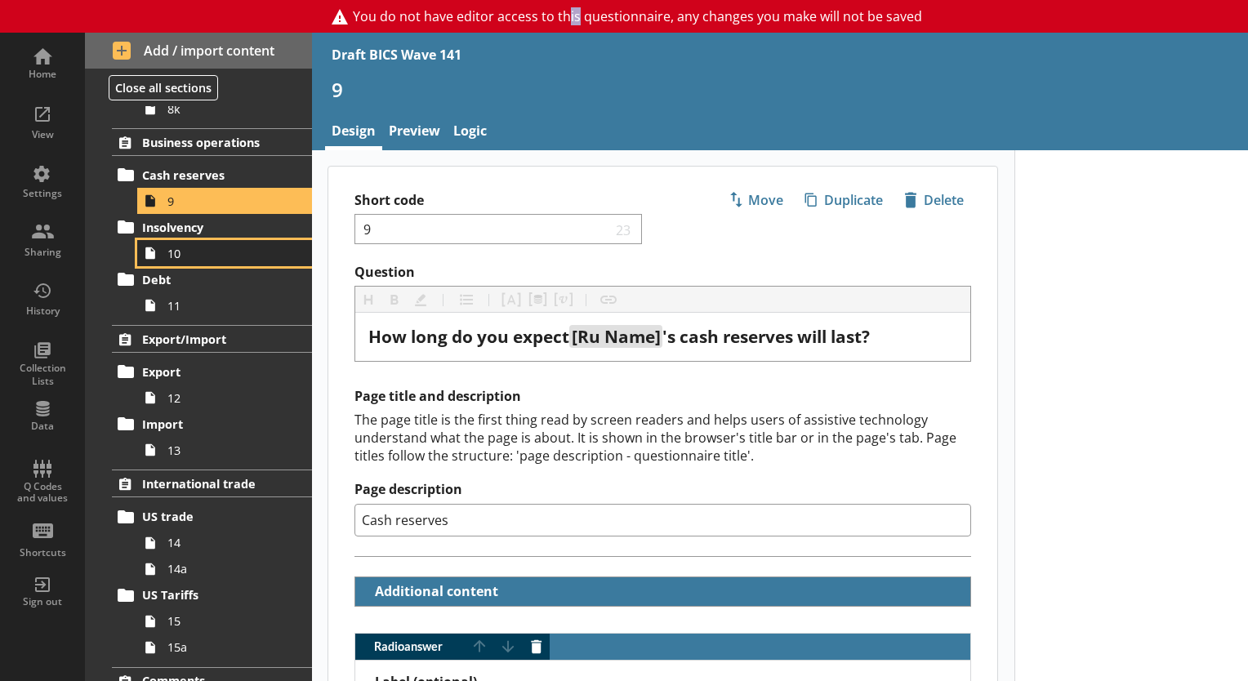
click at [217, 253] on span "10" at bounding box center [228, 254] width 123 height 16
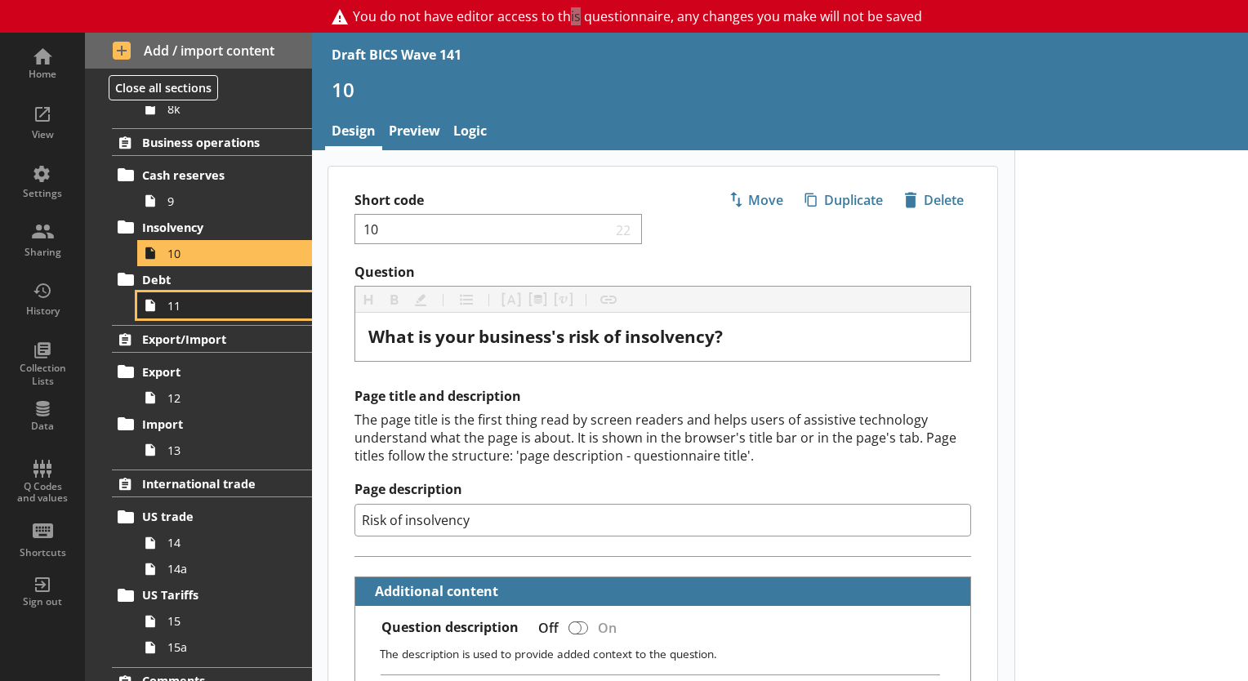
click at [196, 299] on span "11" at bounding box center [228, 306] width 123 height 16
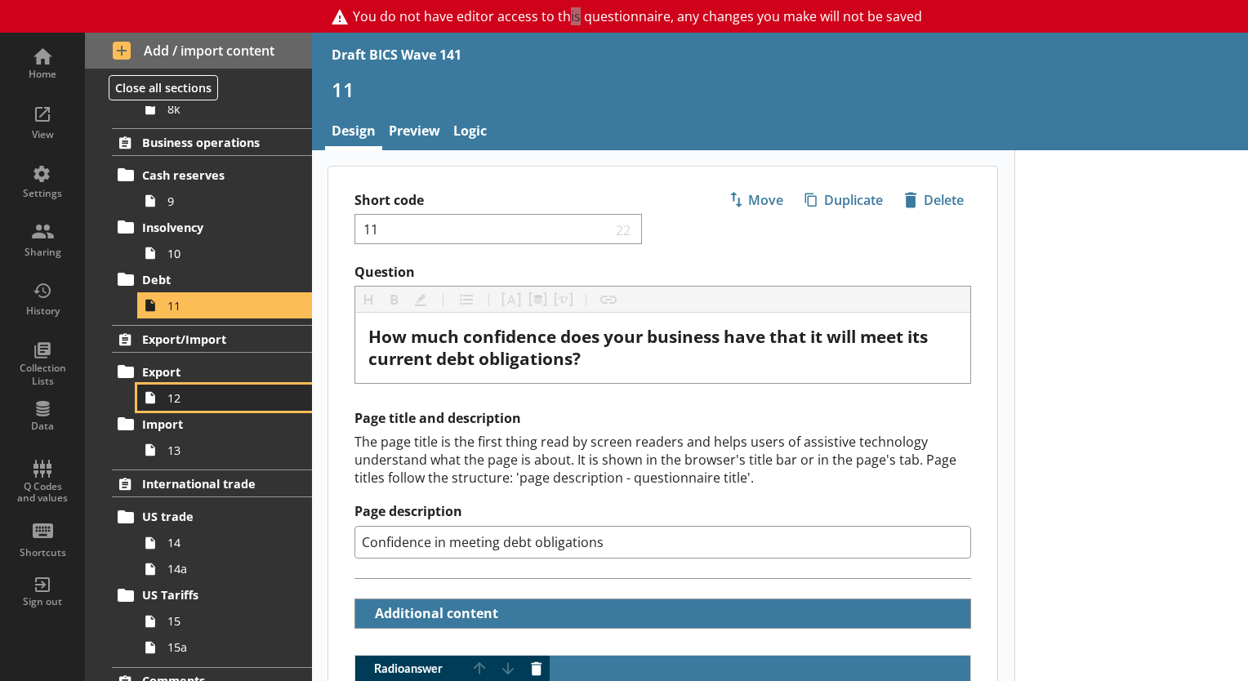
click at [176, 399] on span "12" at bounding box center [228, 399] width 123 height 16
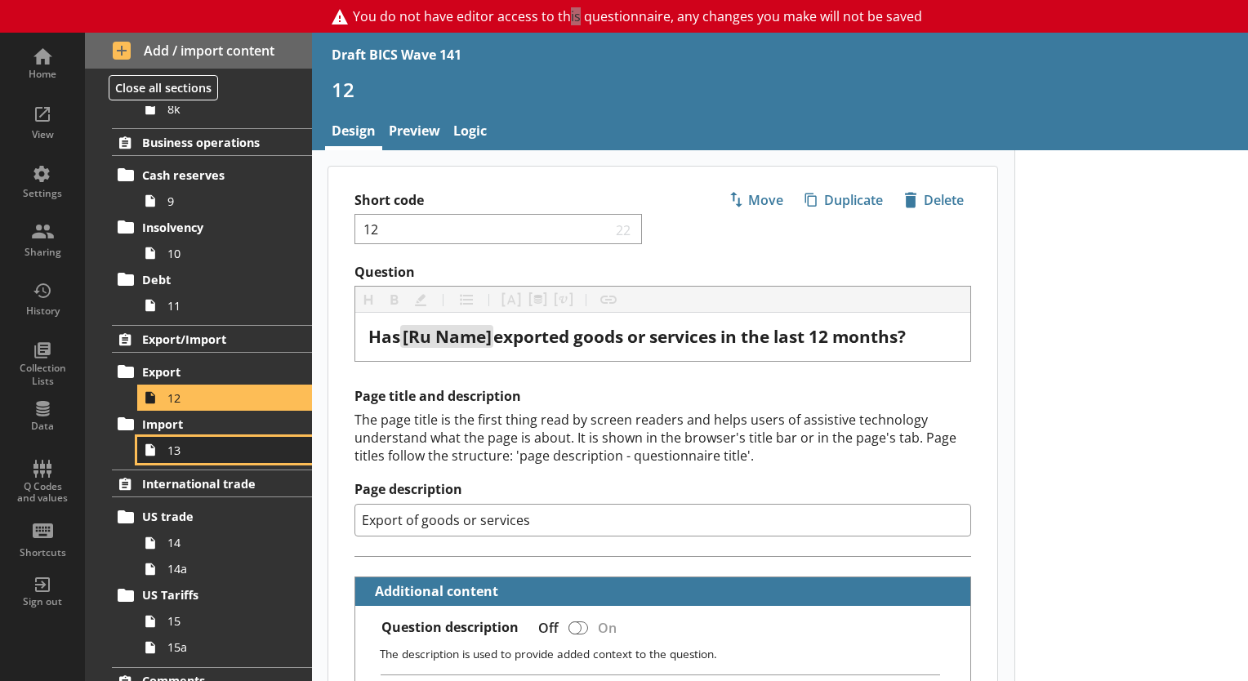
click at [239, 450] on span "13" at bounding box center [228, 451] width 123 height 16
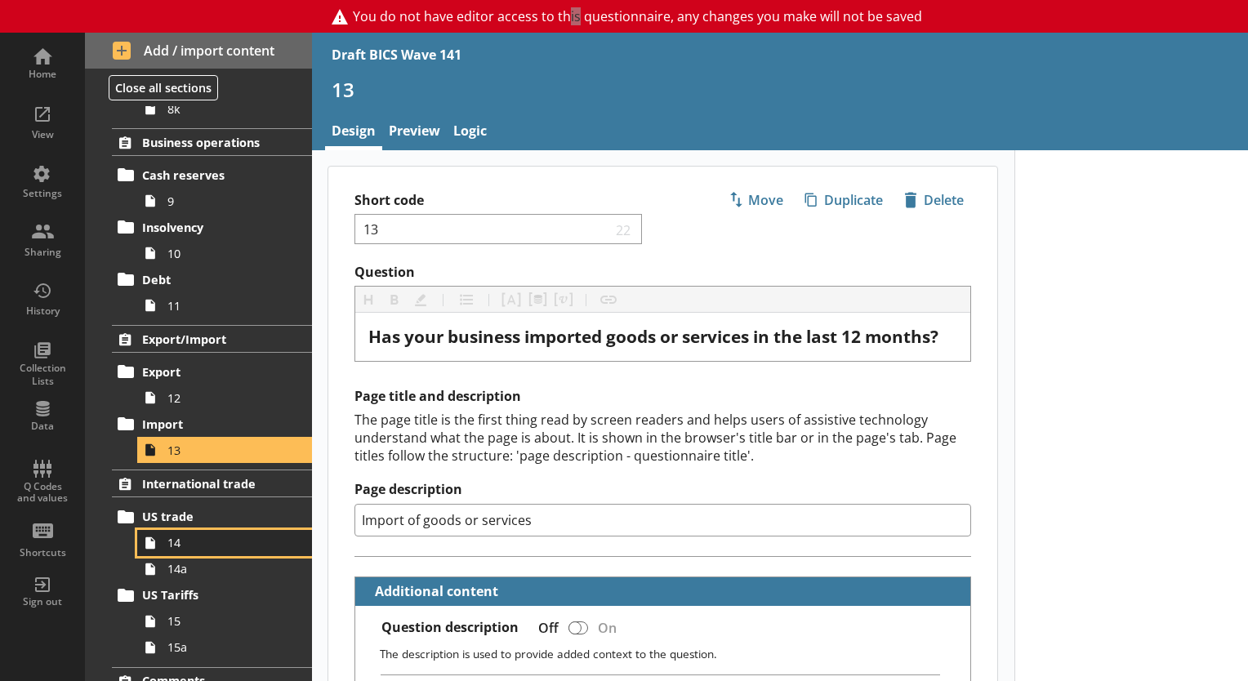
click at [193, 543] on span "14" at bounding box center [228, 543] width 123 height 16
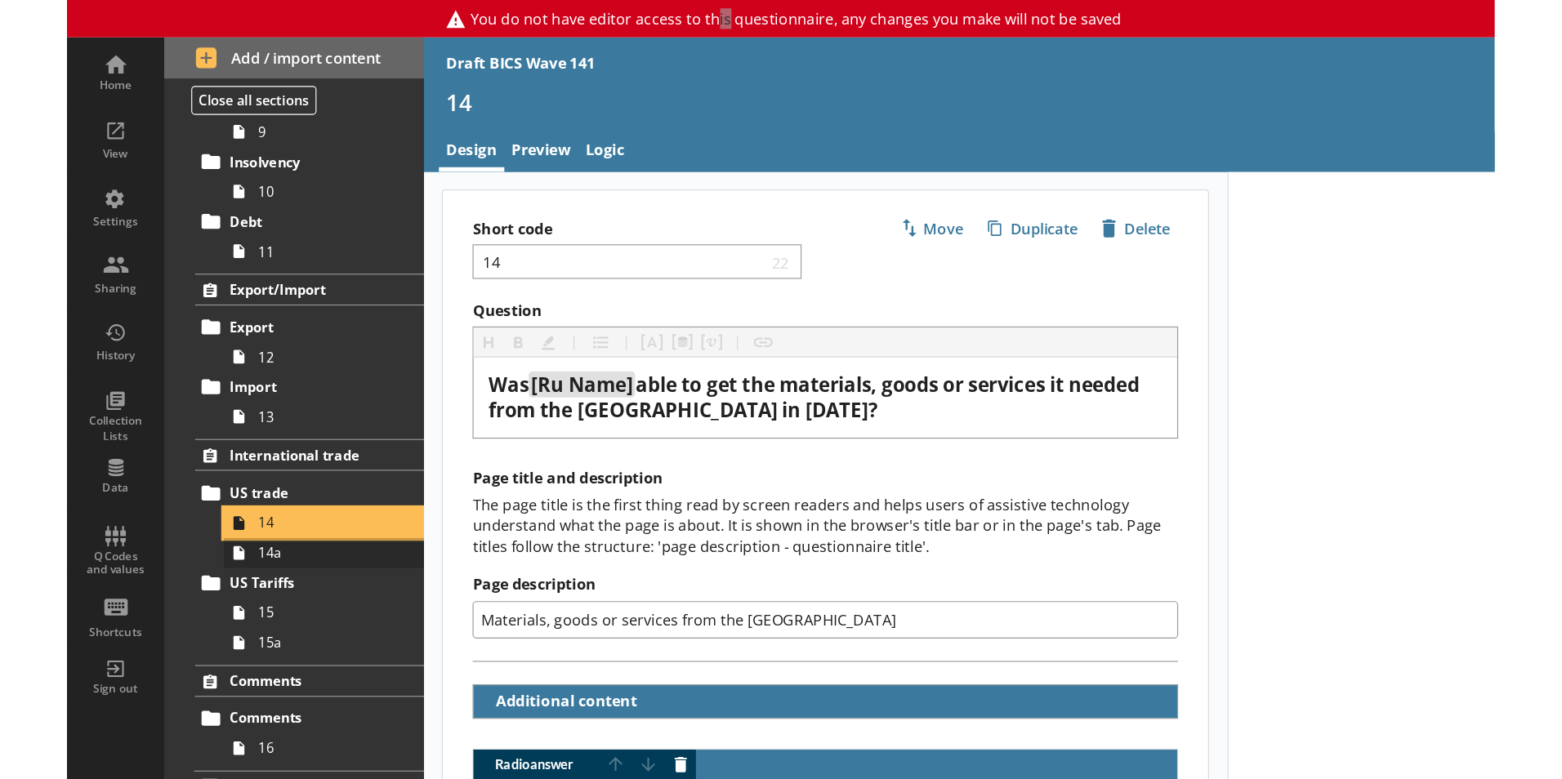
scroll to position [1171, 0]
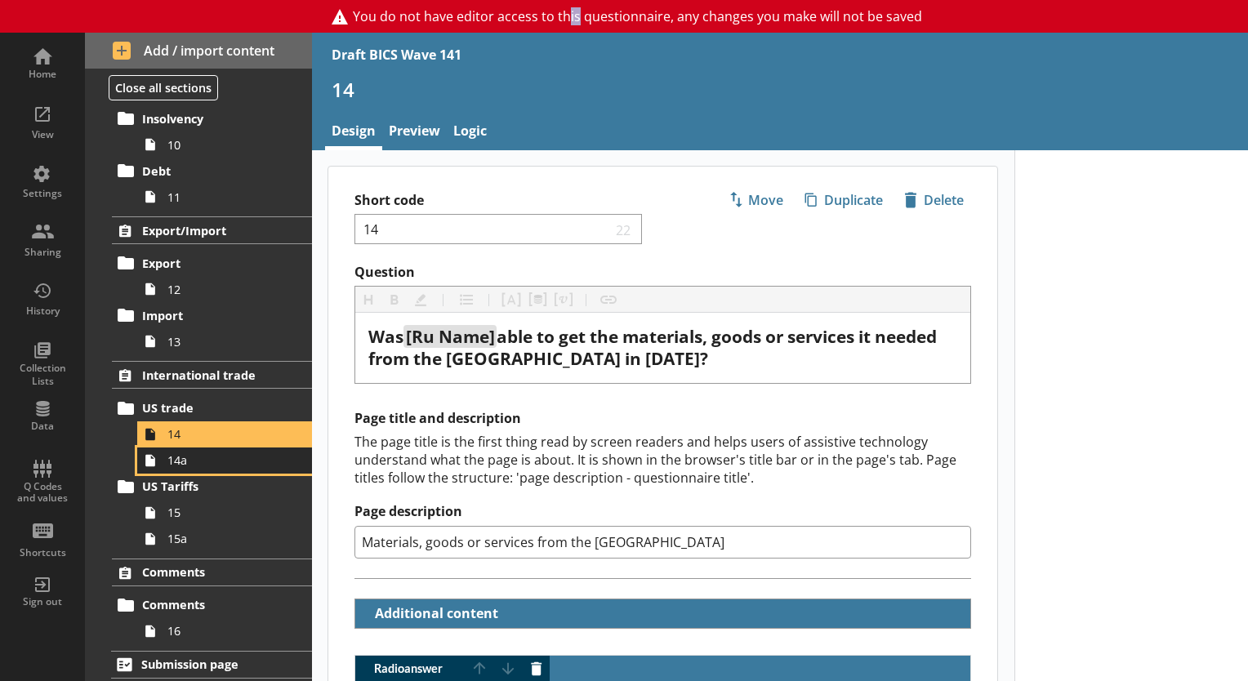
click at [181, 453] on span "14a" at bounding box center [228, 461] width 123 height 16
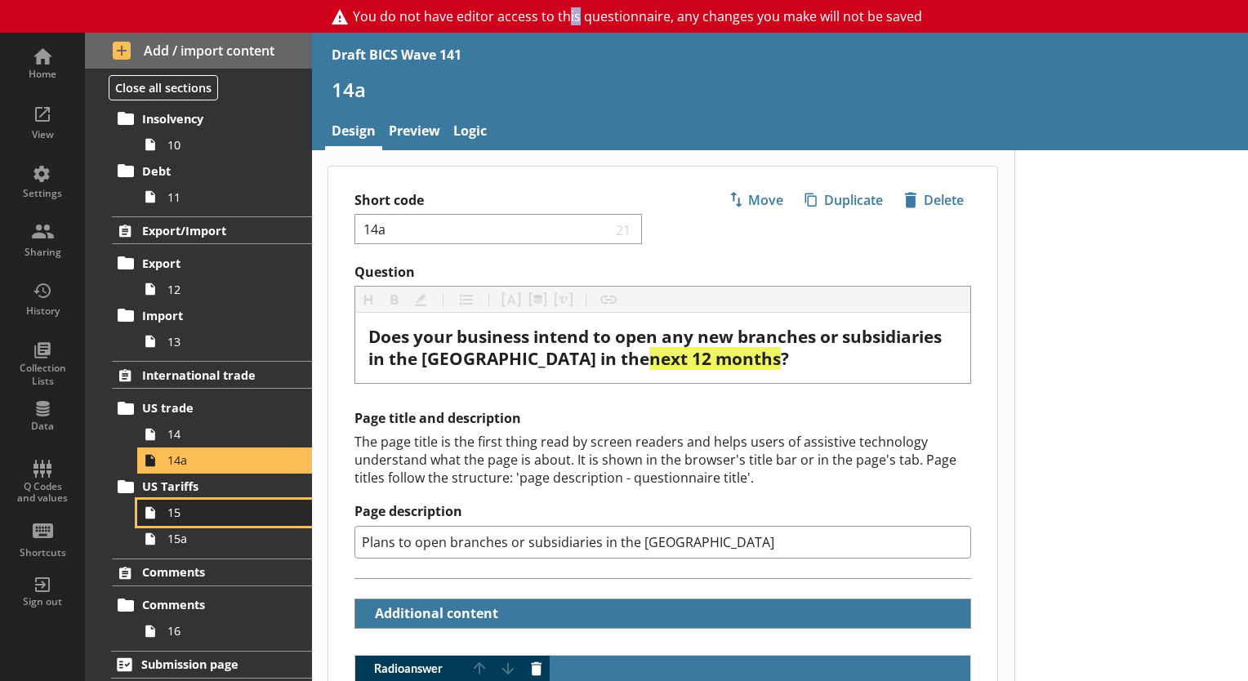
click at [184, 505] on span "15" at bounding box center [228, 513] width 123 height 16
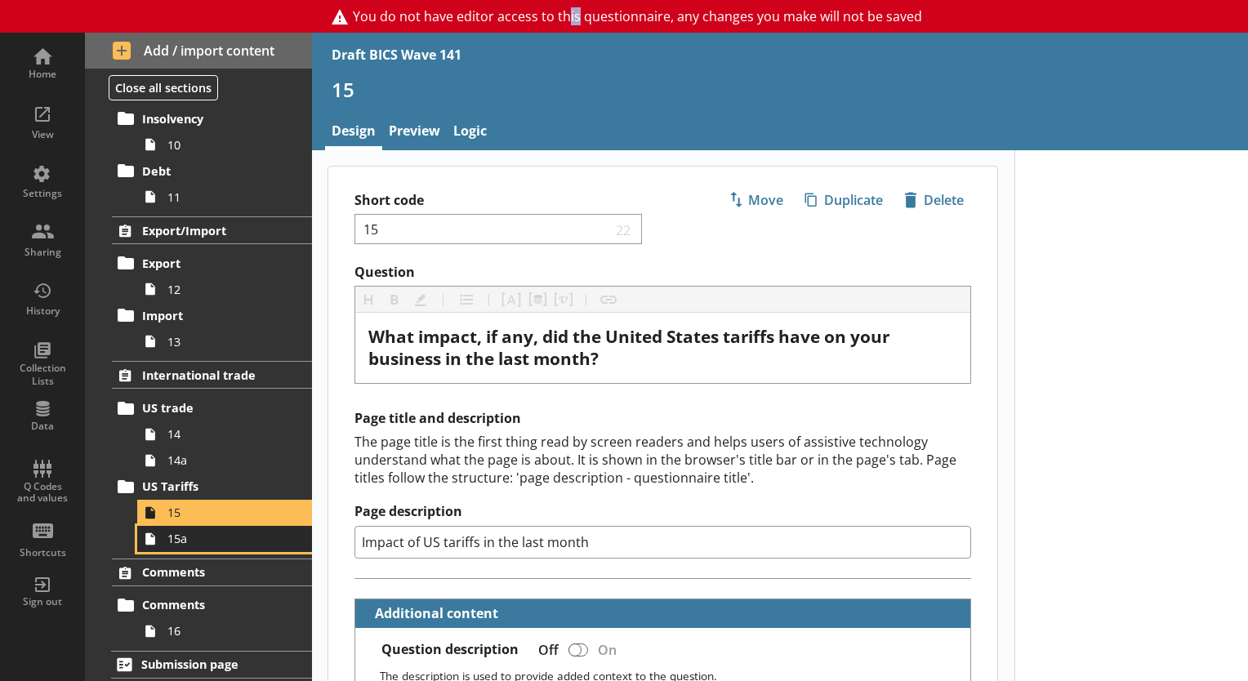
click at [206, 539] on span "15a" at bounding box center [228, 539] width 123 height 16
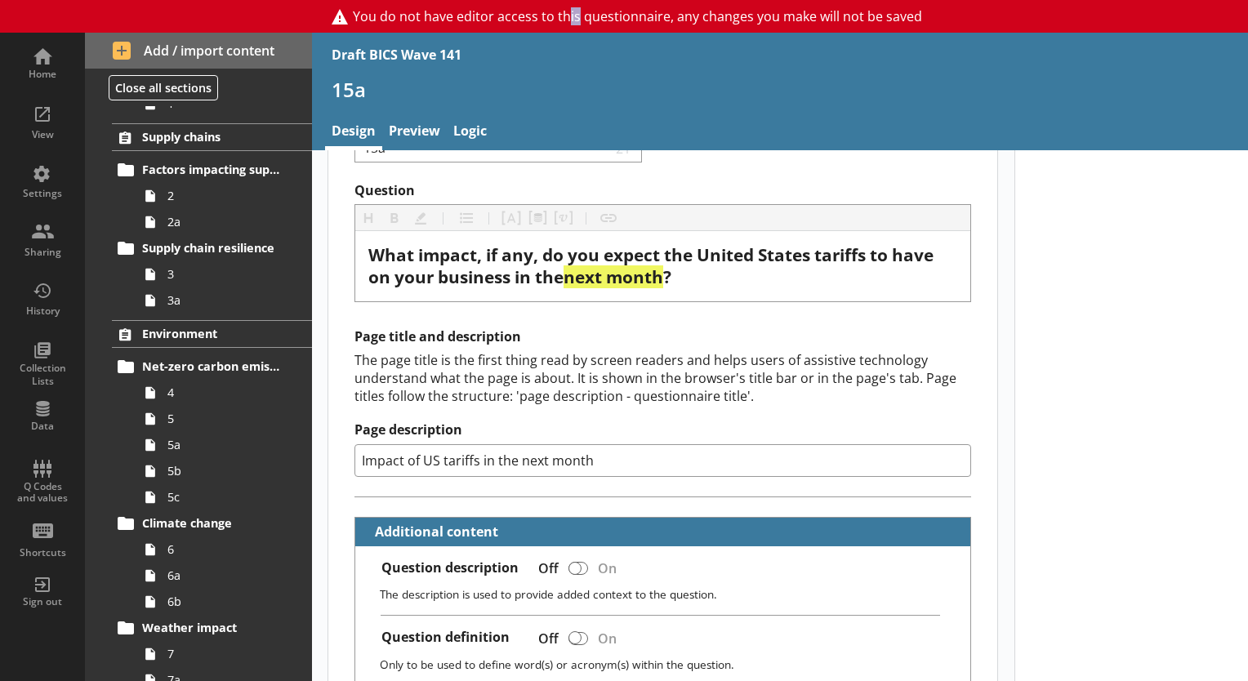
scroll to position [109, 0]
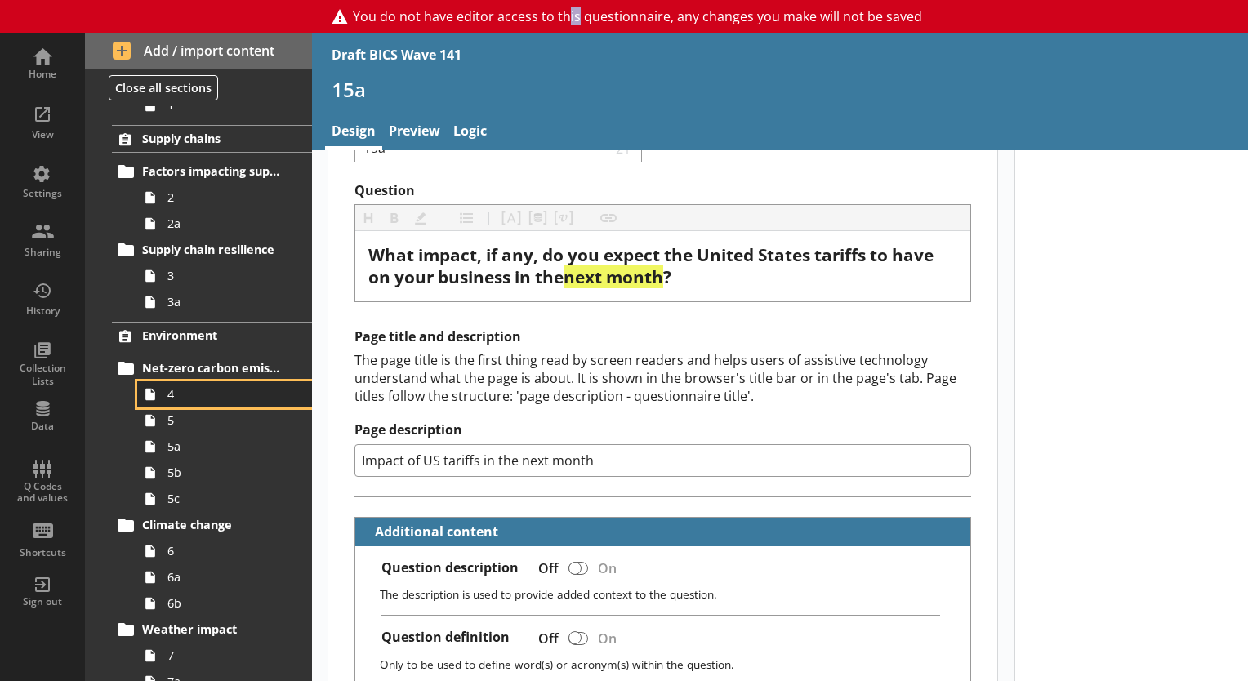
click at [176, 396] on span "4" at bounding box center [228, 394] width 123 height 16
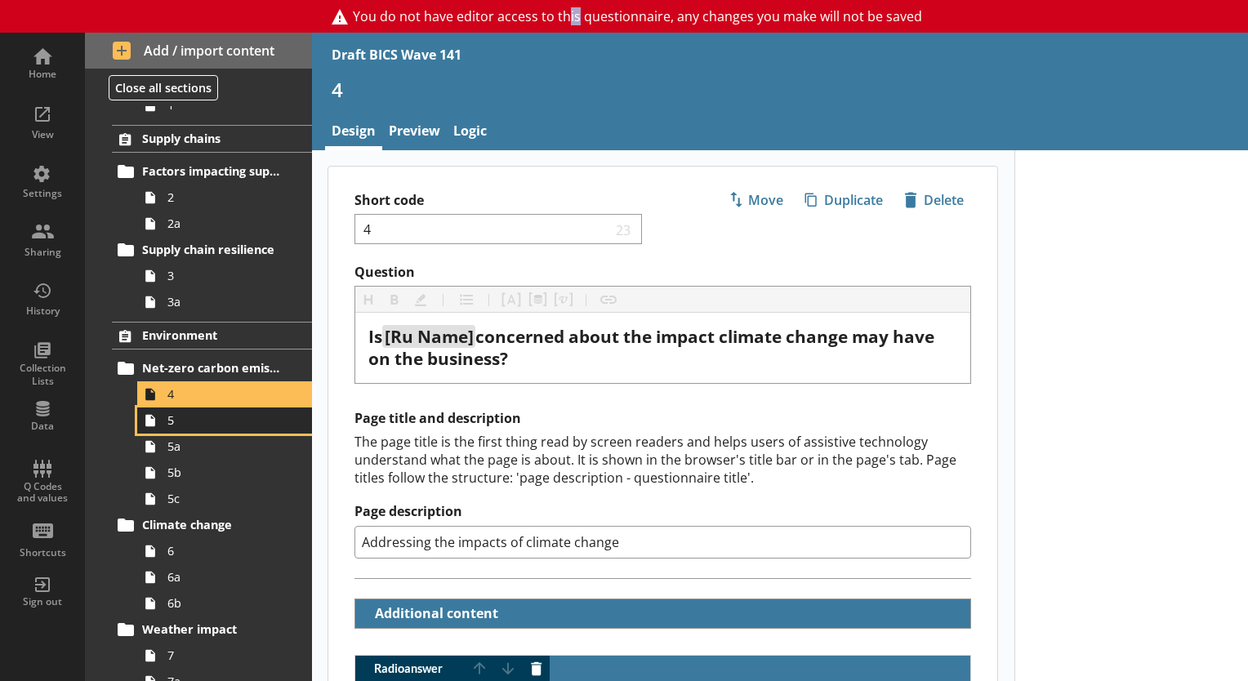
click at [180, 416] on span "5" at bounding box center [228, 421] width 123 height 16
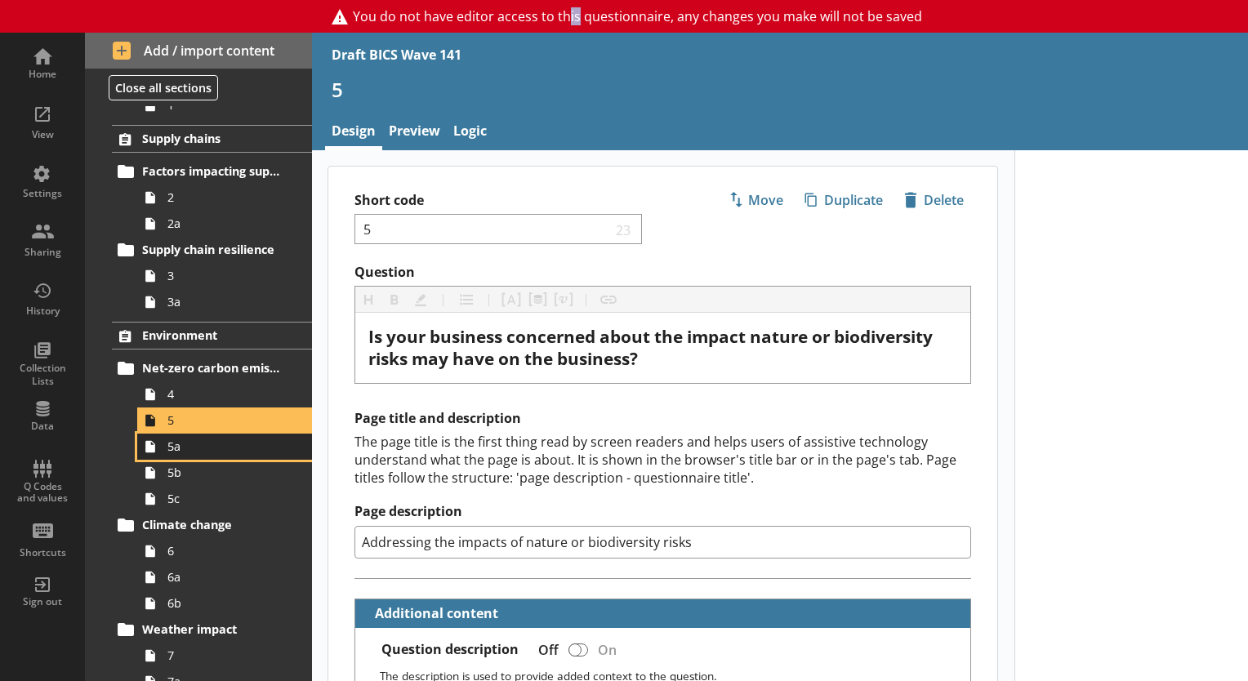
click at [186, 449] on span "5a" at bounding box center [228, 447] width 123 height 16
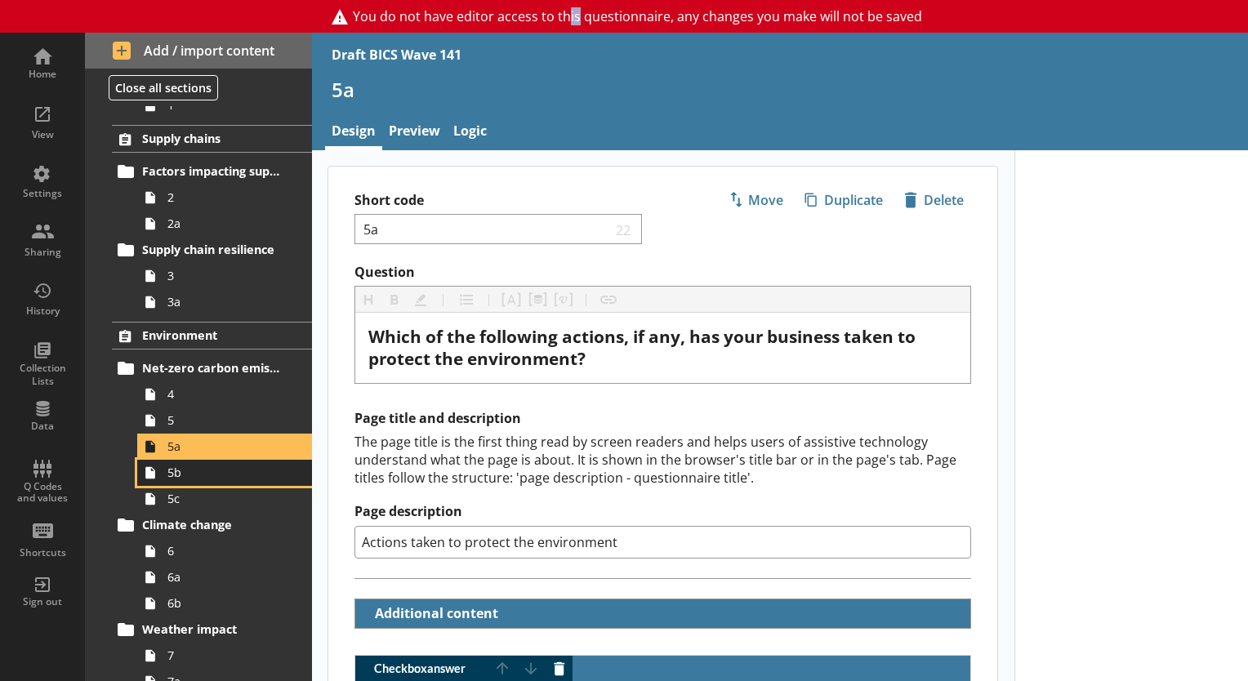
click at [186, 477] on span "5b" at bounding box center [228, 473] width 123 height 16
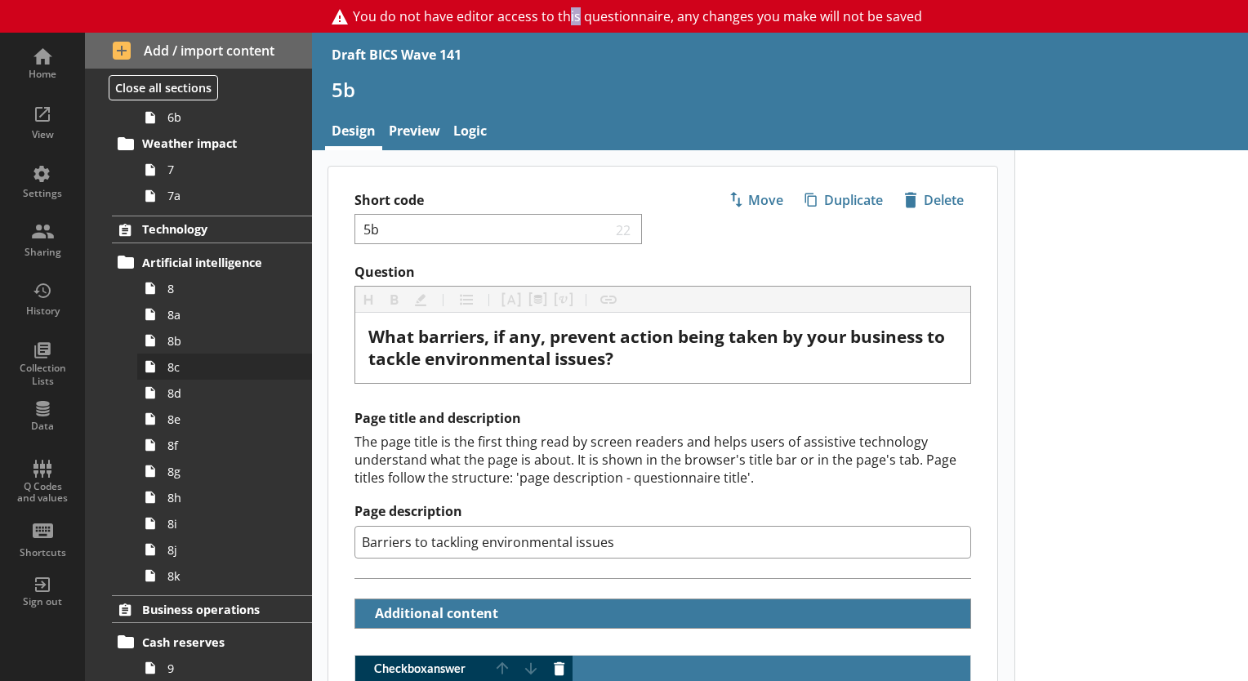
scroll to position [599, 0]
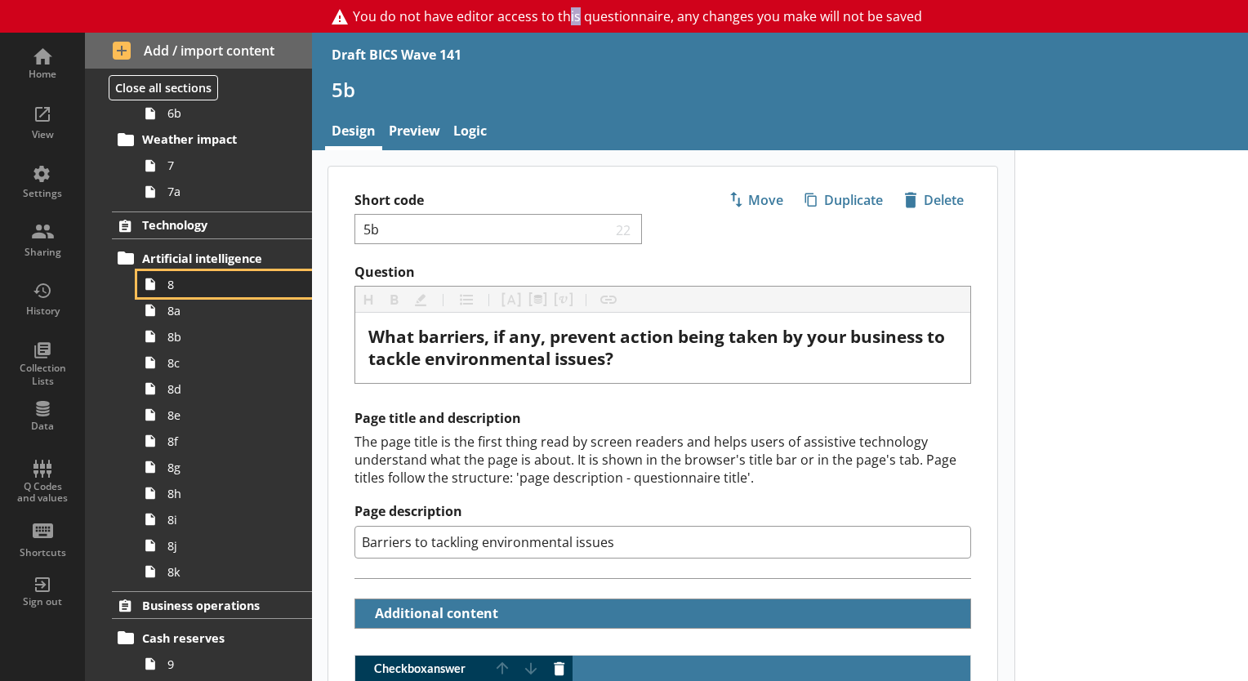
click at [203, 290] on link "8" at bounding box center [224, 284] width 175 height 26
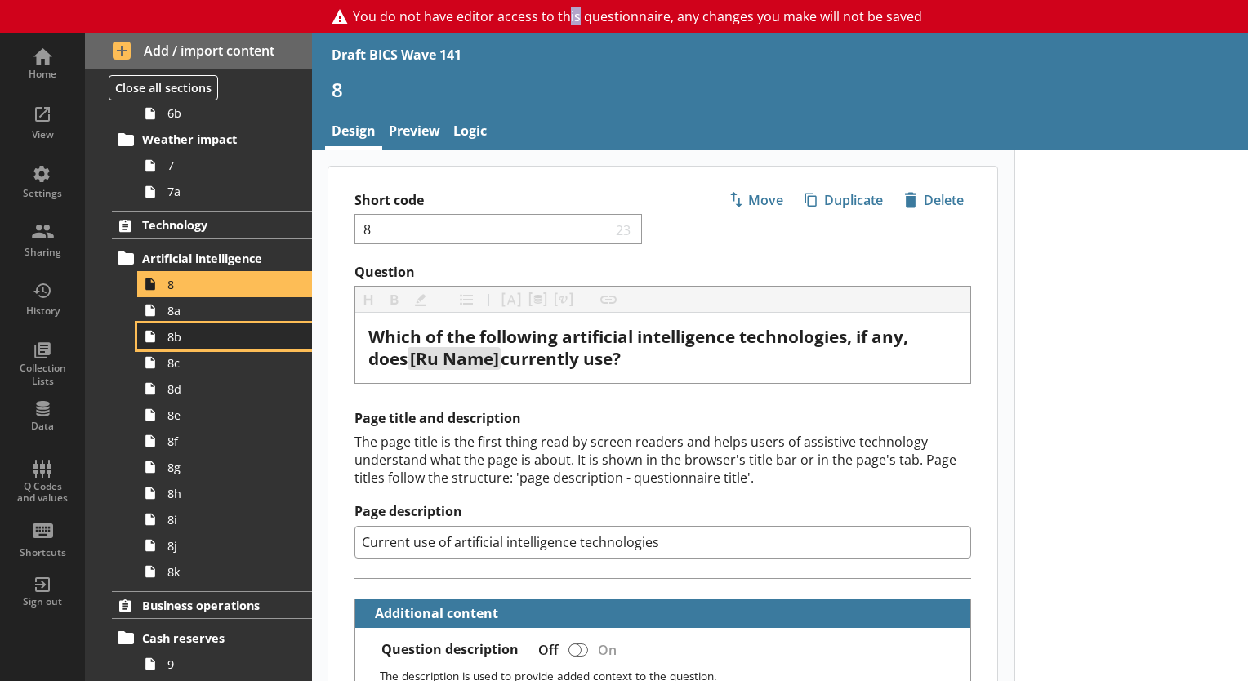
click at [197, 338] on span "8b" at bounding box center [228, 337] width 123 height 16
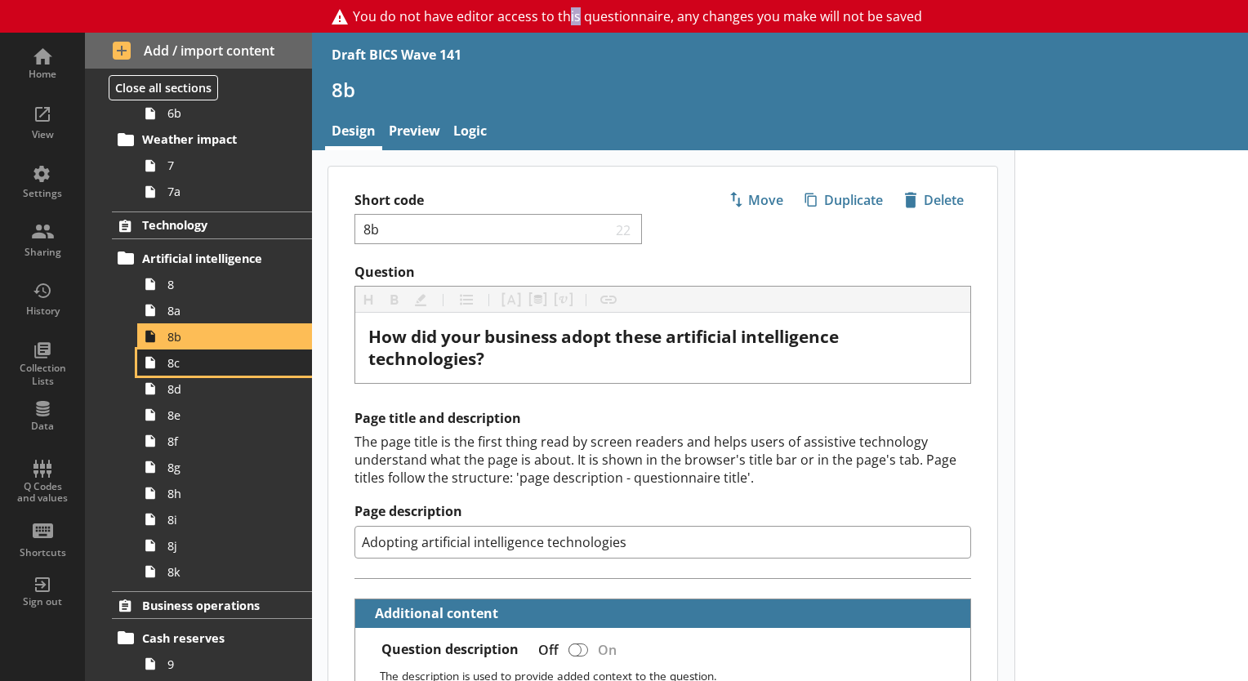
click at [190, 364] on span "8c" at bounding box center [228, 363] width 123 height 16
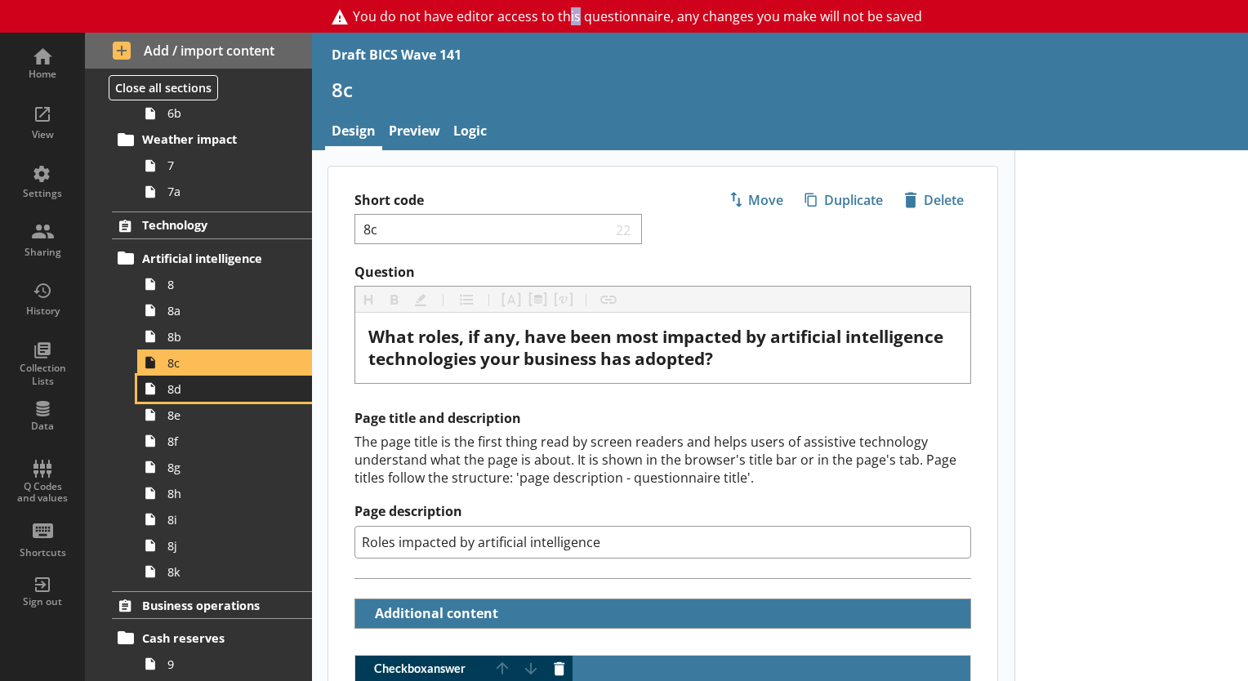
click at [195, 391] on span "8d" at bounding box center [228, 390] width 123 height 16
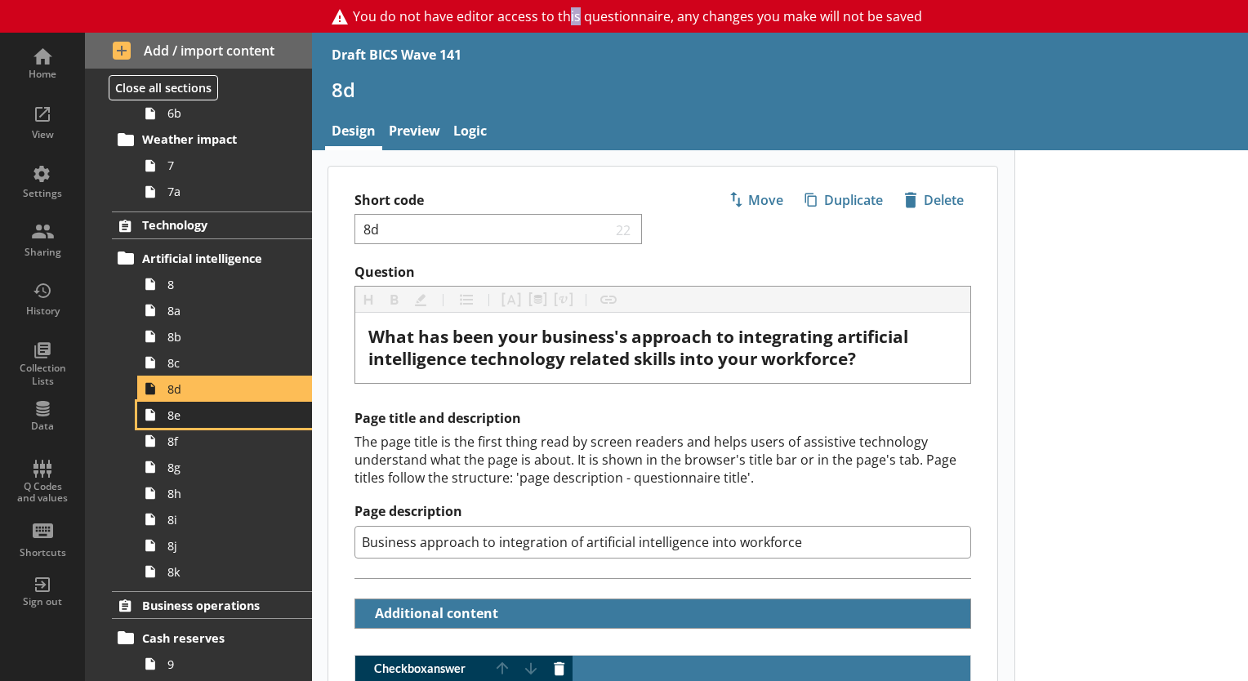
click at [204, 422] on link "8e" at bounding box center [224, 415] width 175 height 26
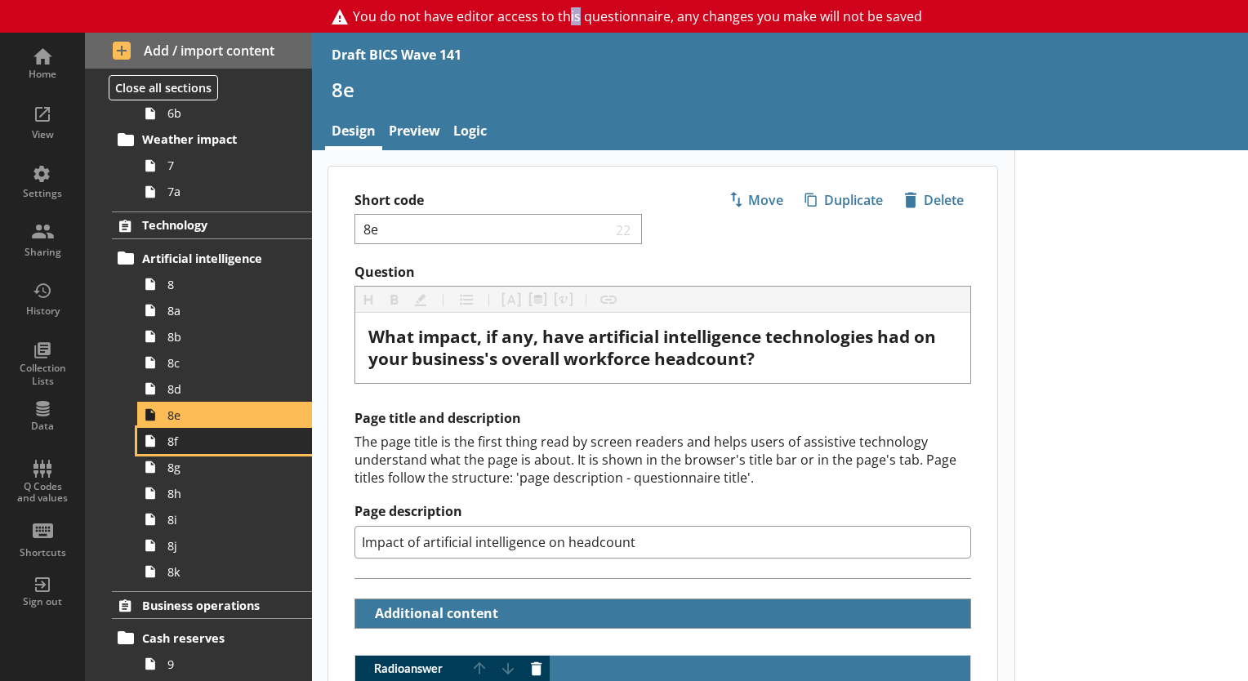
click at [208, 449] on link "8f" at bounding box center [224, 441] width 175 height 26
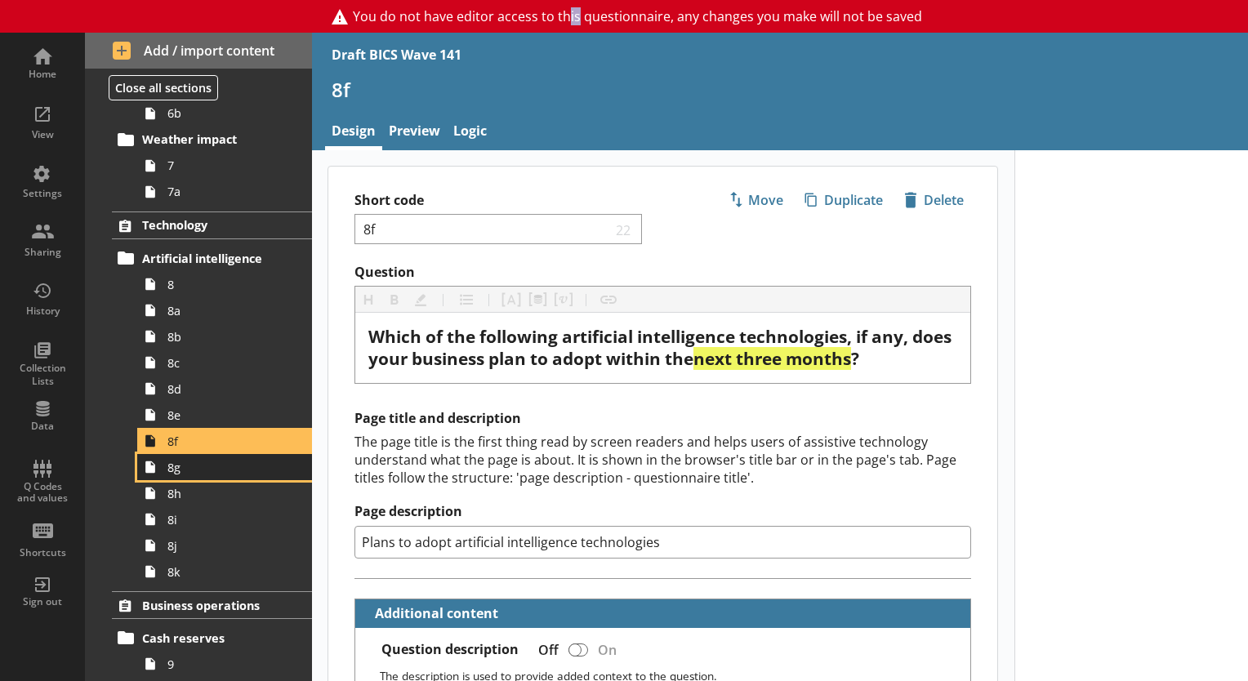
click at [209, 470] on span "8g" at bounding box center [228, 468] width 123 height 16
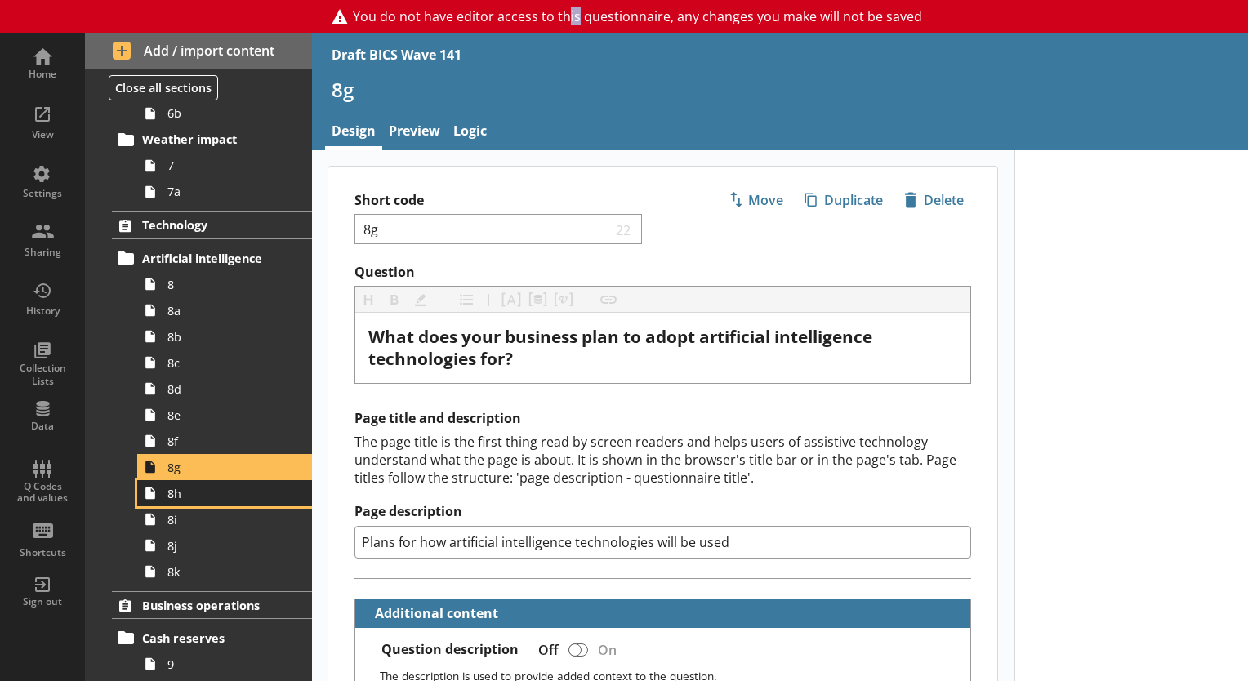
click at [213, 493] on span "8h" at bounding box center [228, 494] width 123 height 16
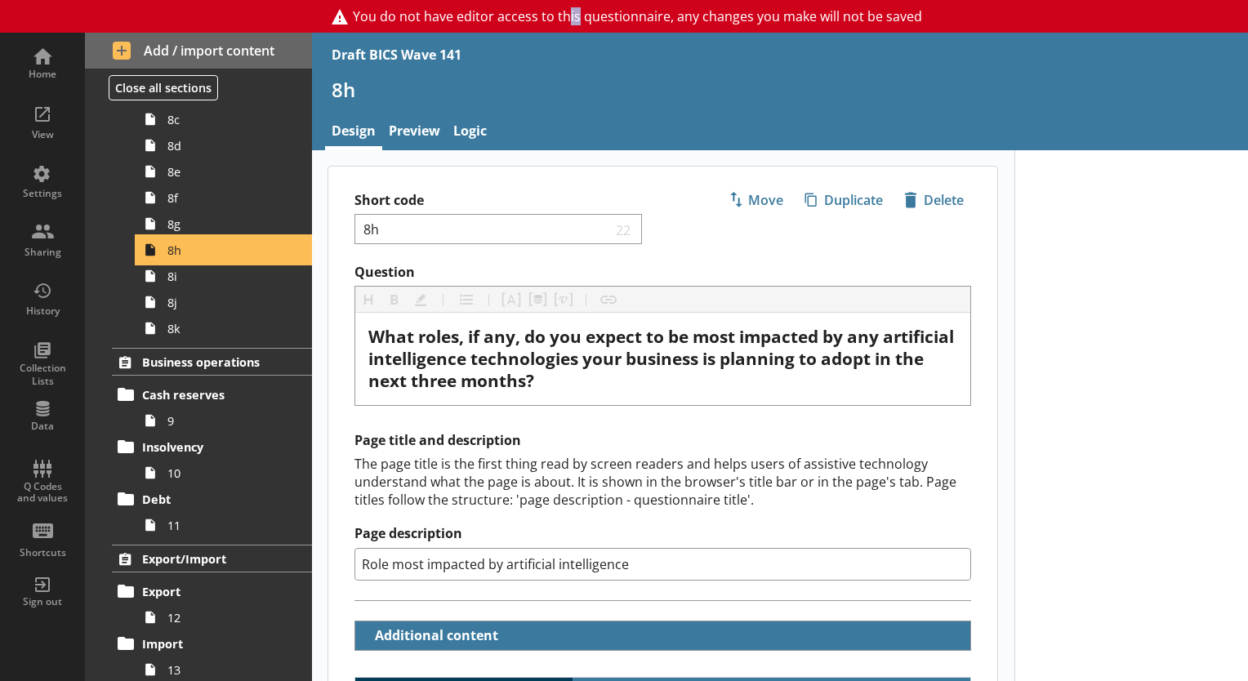
scroll to position [844, 0]
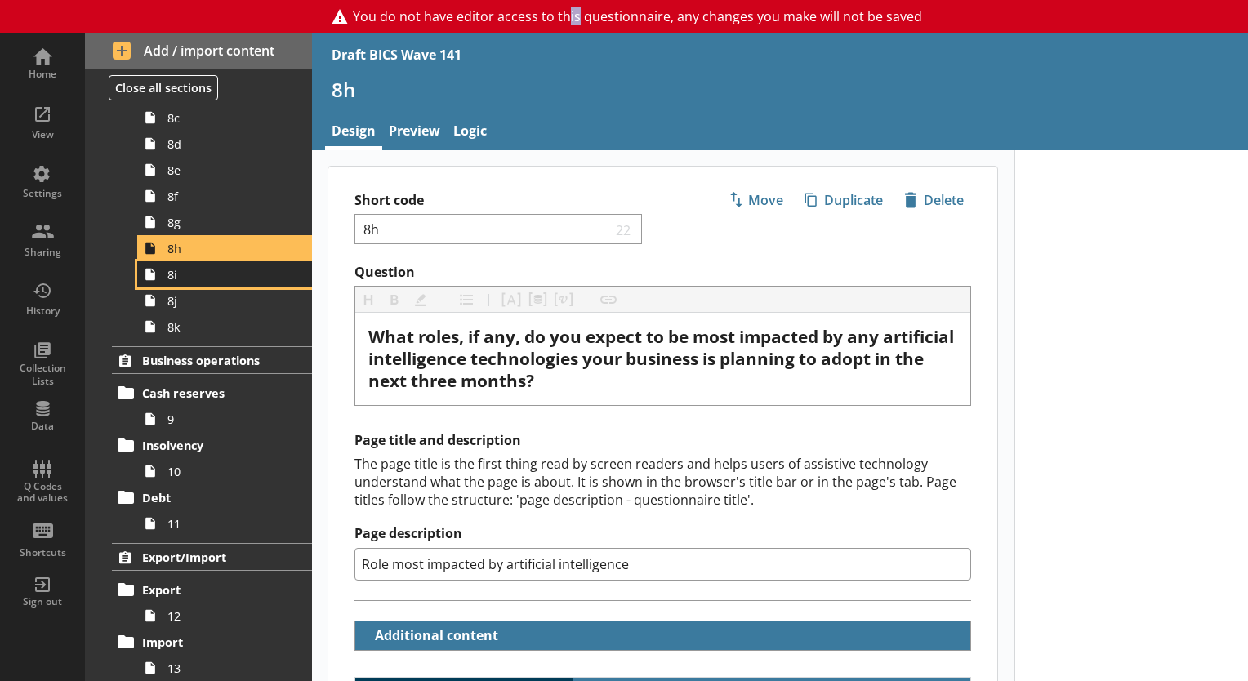
click at [214, 275] on span "8i" at bounding box center [228, 275] width 123 height 16
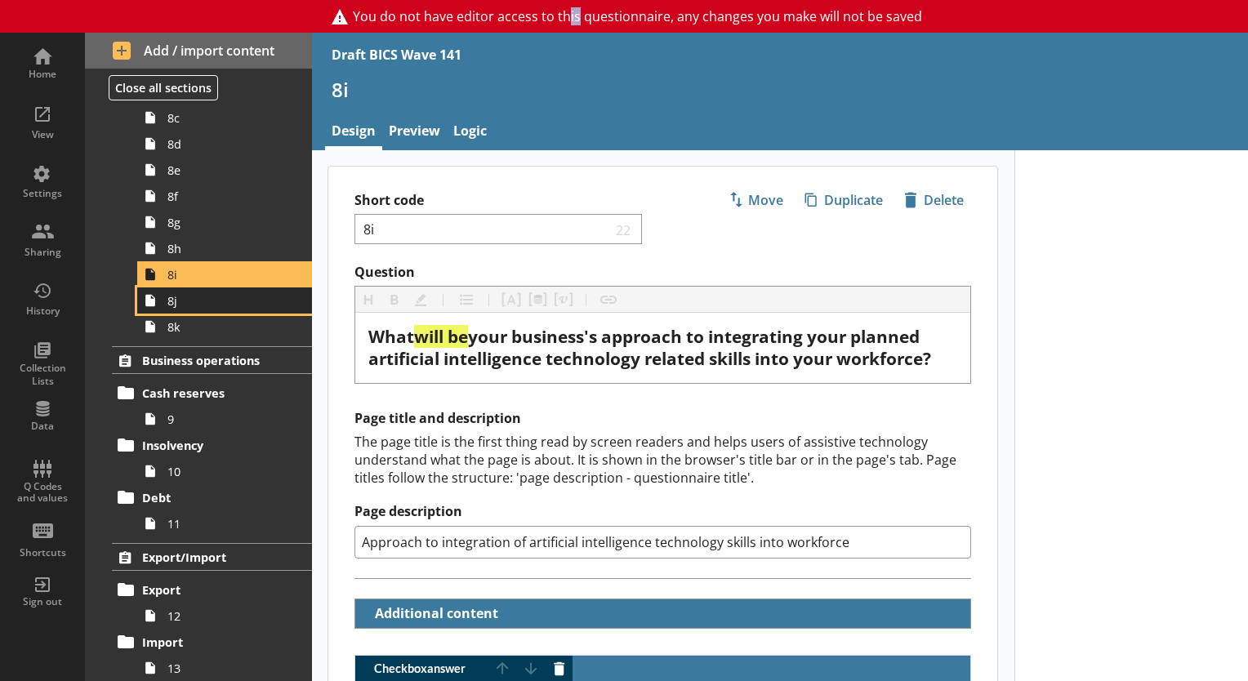
click at [246, 306] on span "8j" at bounding box center [228, 301] width 123 height 16
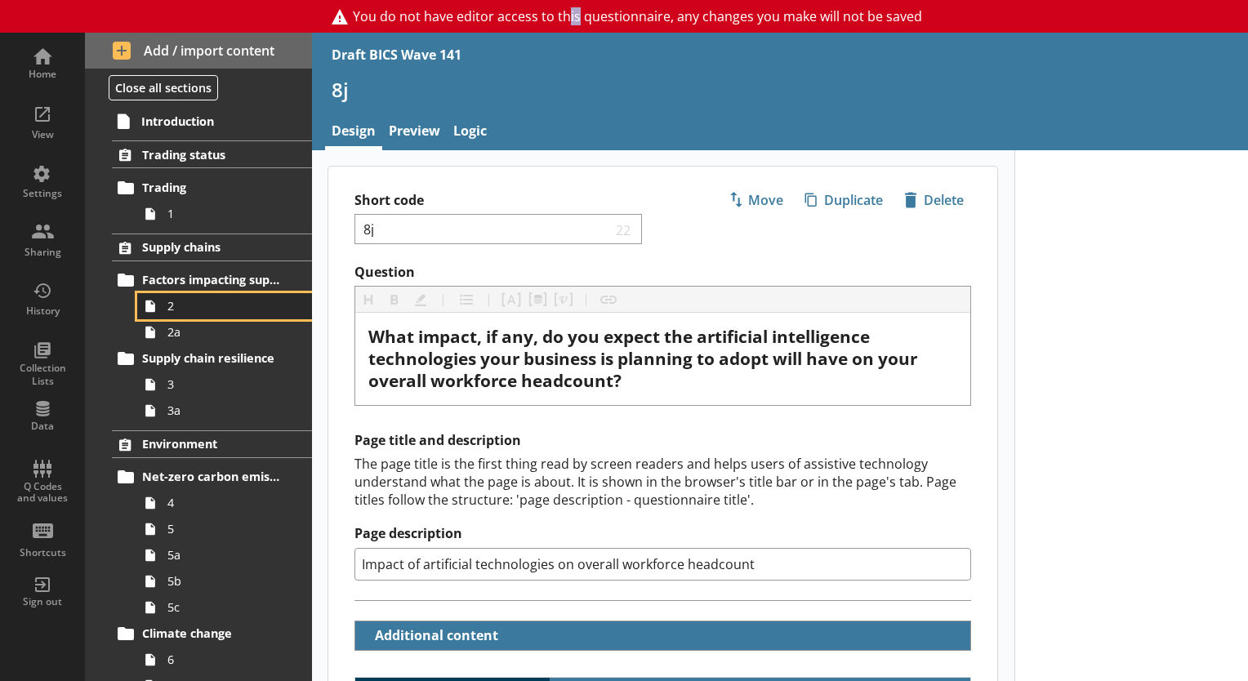
click at [205, 298] on span "2" at bounding box center [228, 306] width 123 height 16
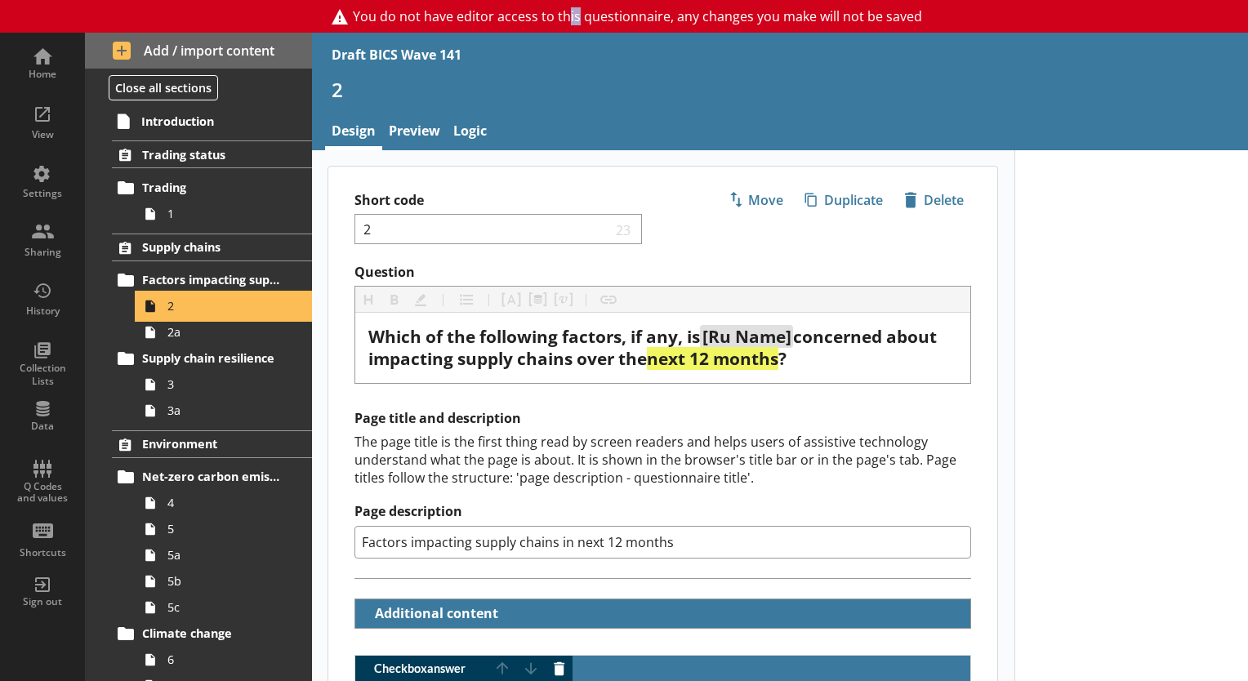
type textarea "x"
click at [403, 132] on link "Preview" at bounding box center [414, 132] width 65 height 35
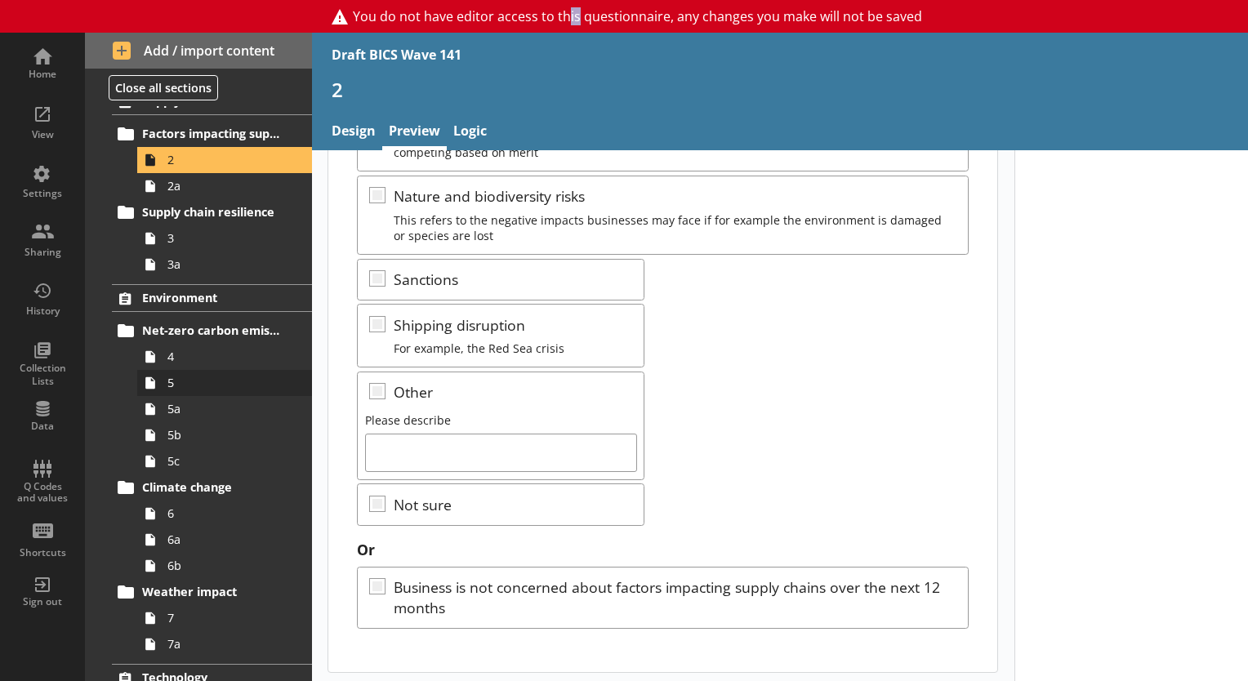
scroll to position [163, 0]
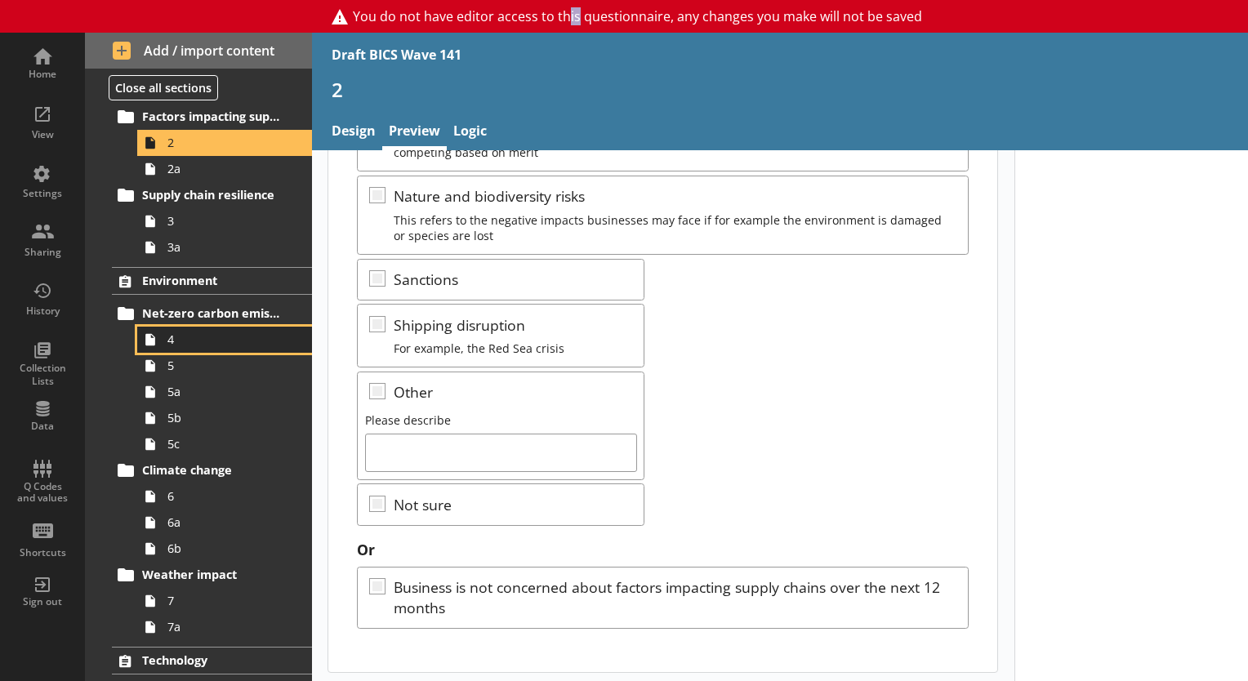
click at [193, 345] on span "4" at bounding box center [228, 340] width 123 height 16
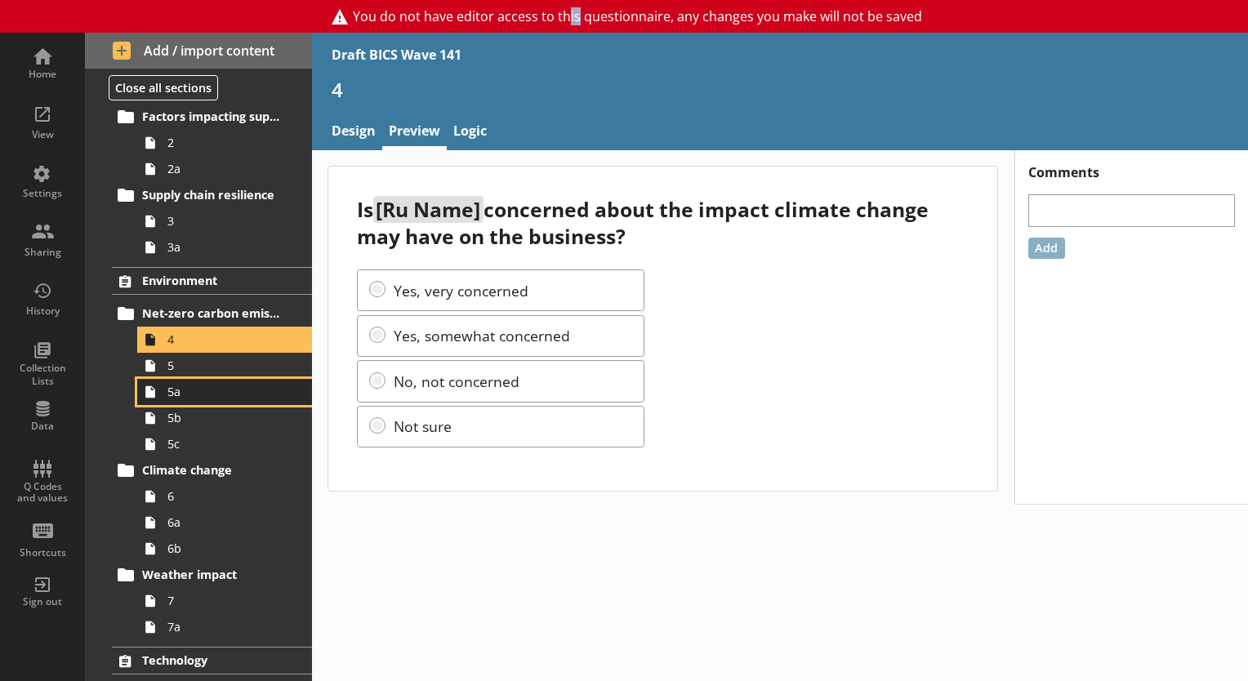
click at [182, 393] on span "5a" at bounding box center [228, 392] width 123 height 16
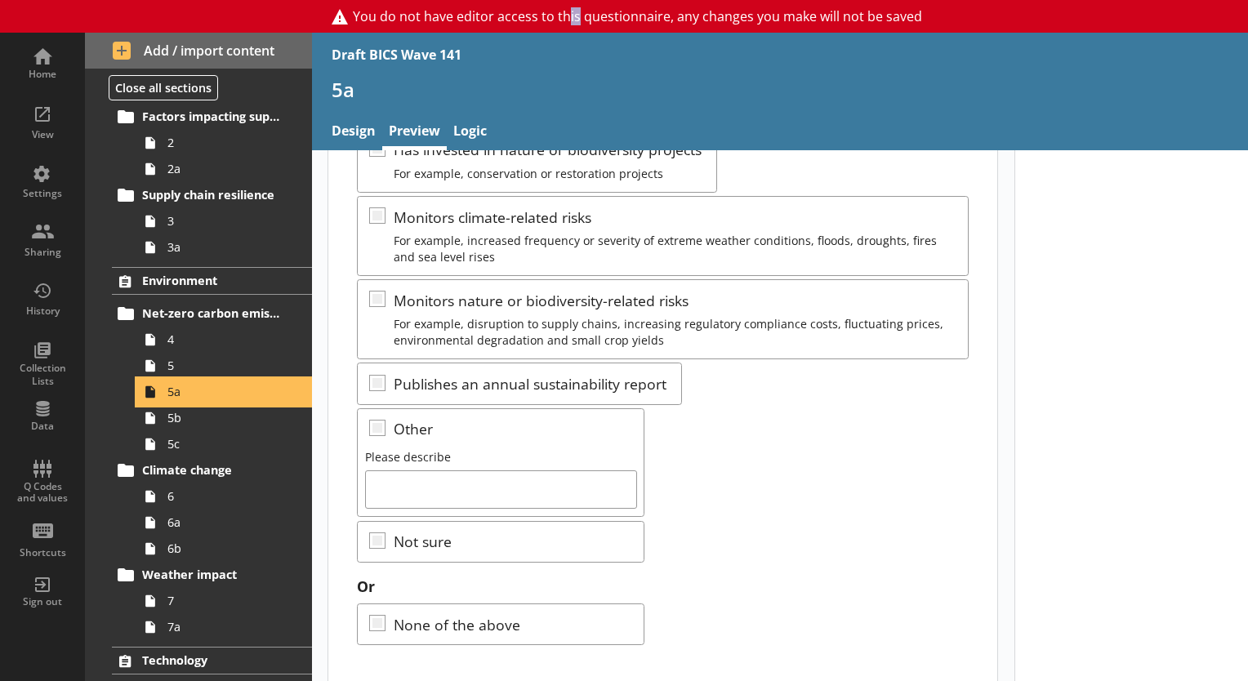
scroll to position [458, 0]
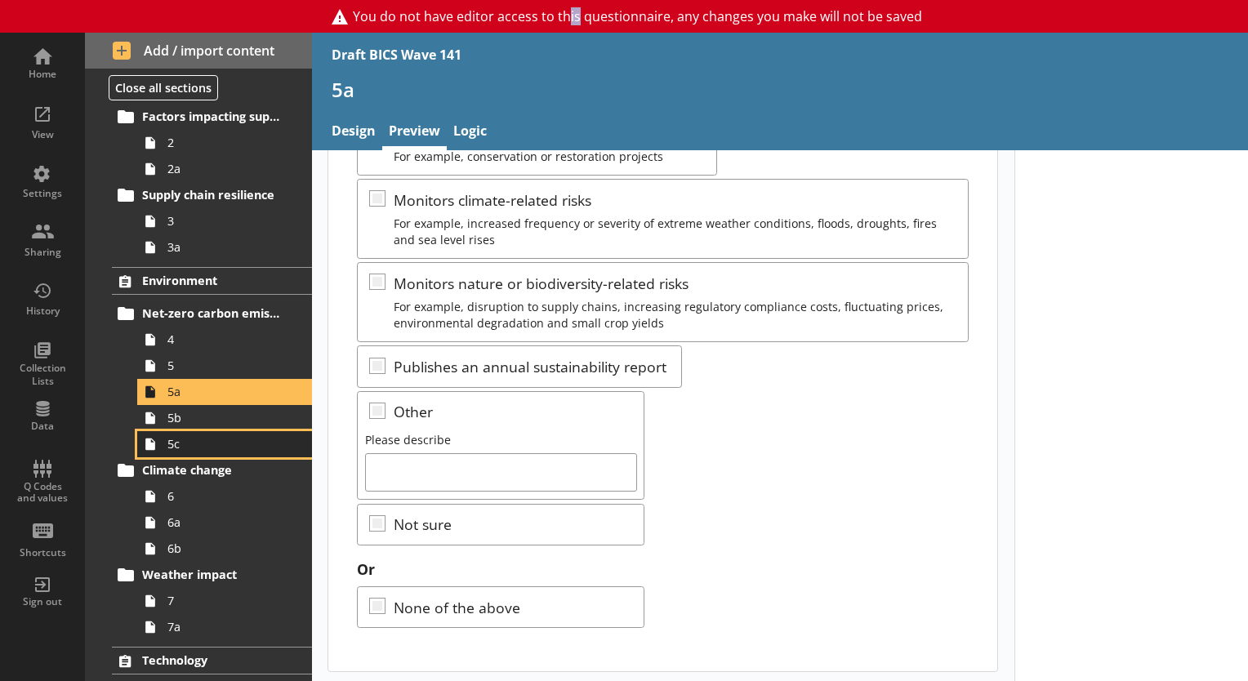
click at [190, 436] on span "5c" at bounding box center [228, 444] width 123 height 16
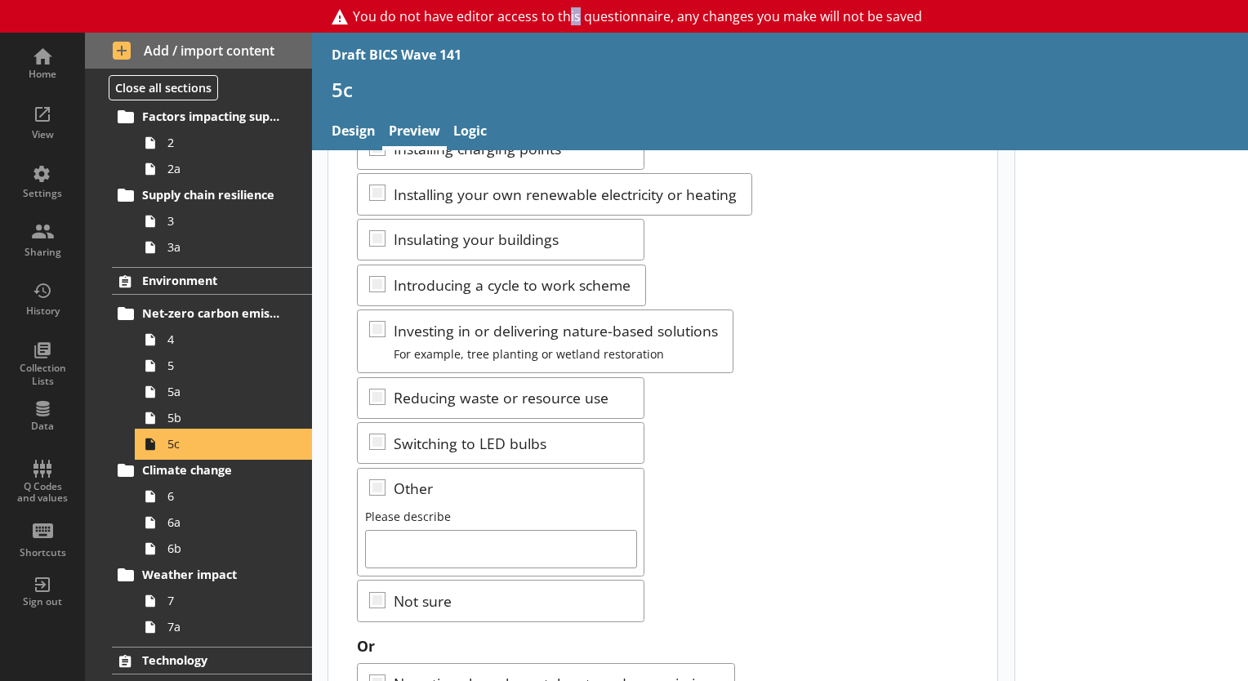
scroll to position [403, 0]
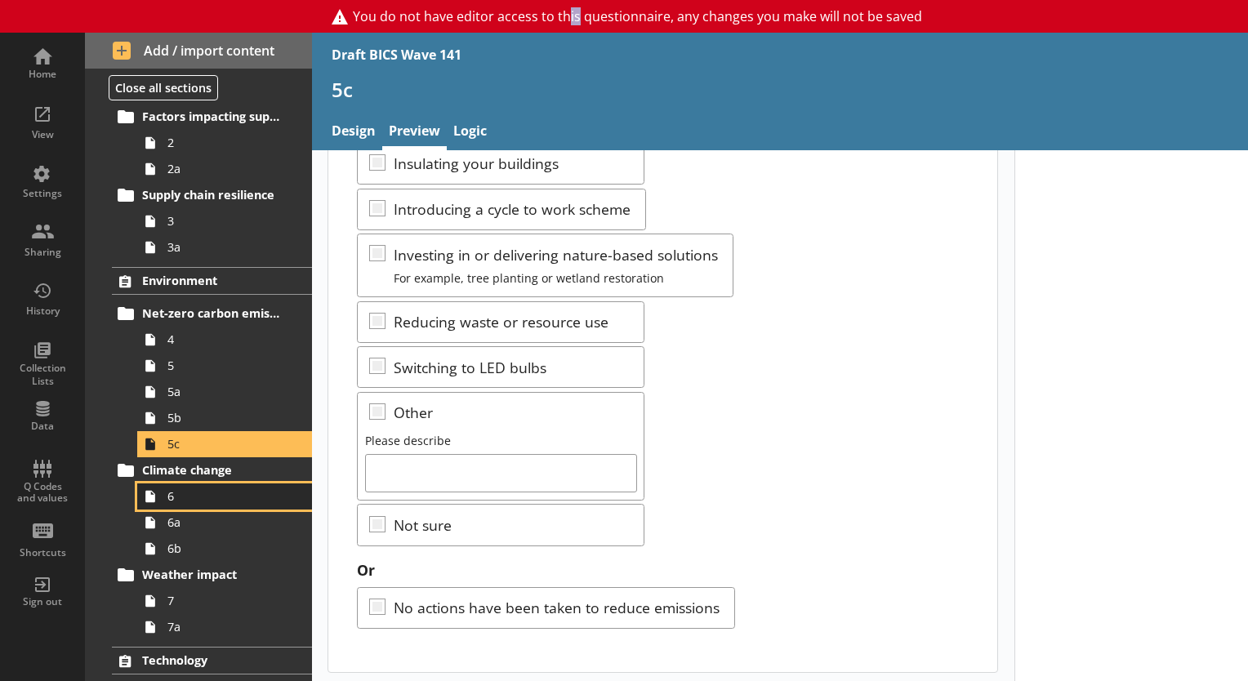
click at [173, 495] on span "6" at bounding box center [228, 497] width 123 height 16
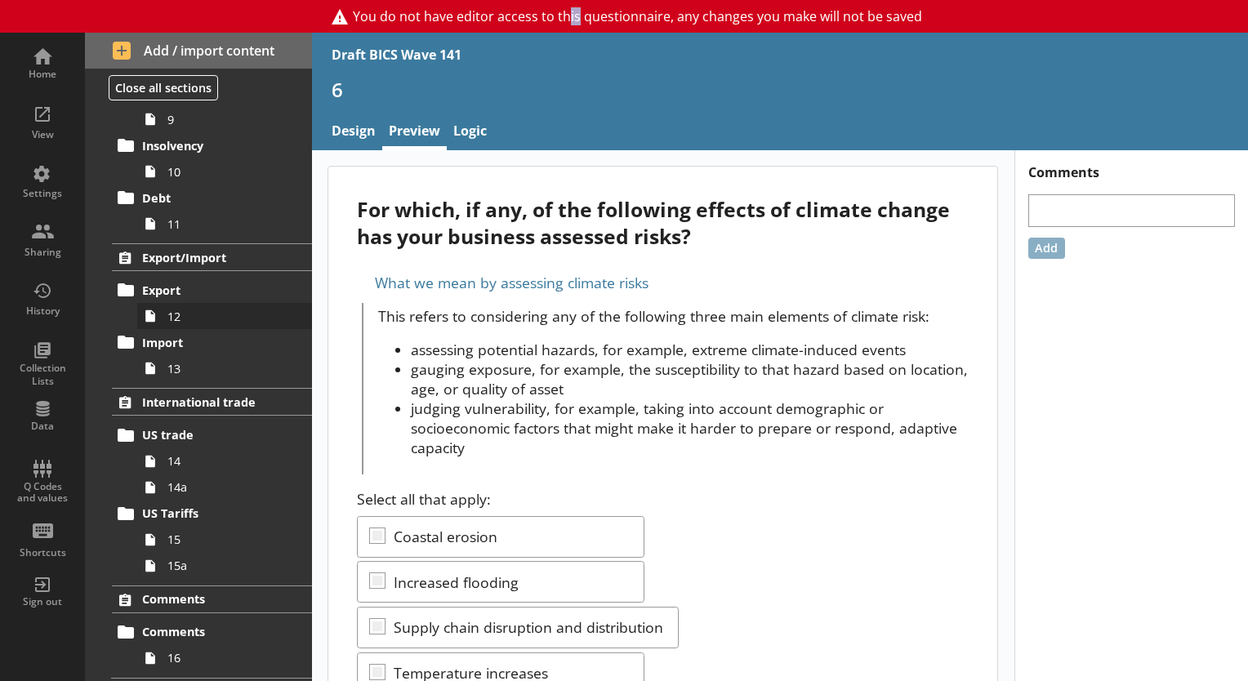
scroll to position [1171, 0]
